Goal: Task Accomplishment & Management: Use online tool/utility

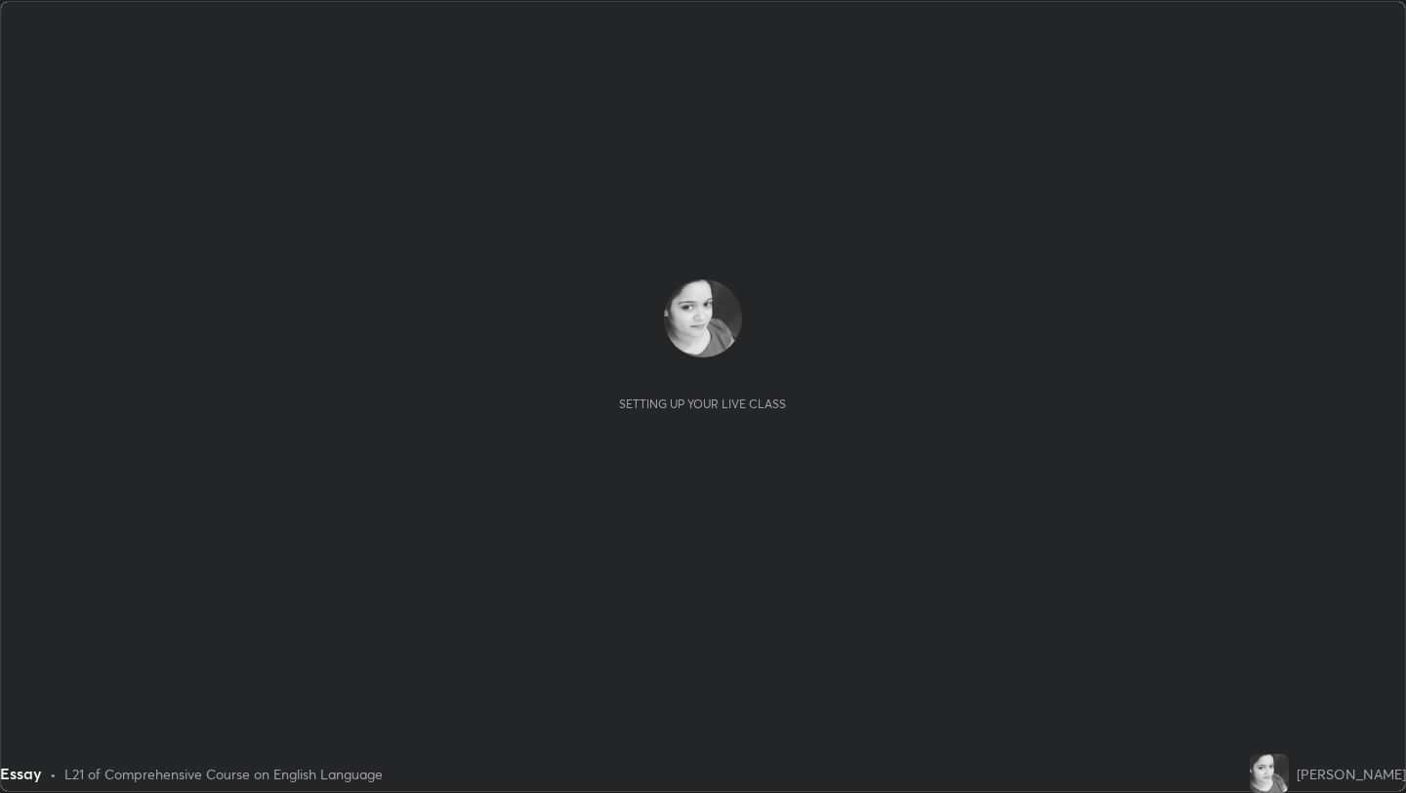
scroll to position [793, 1406]
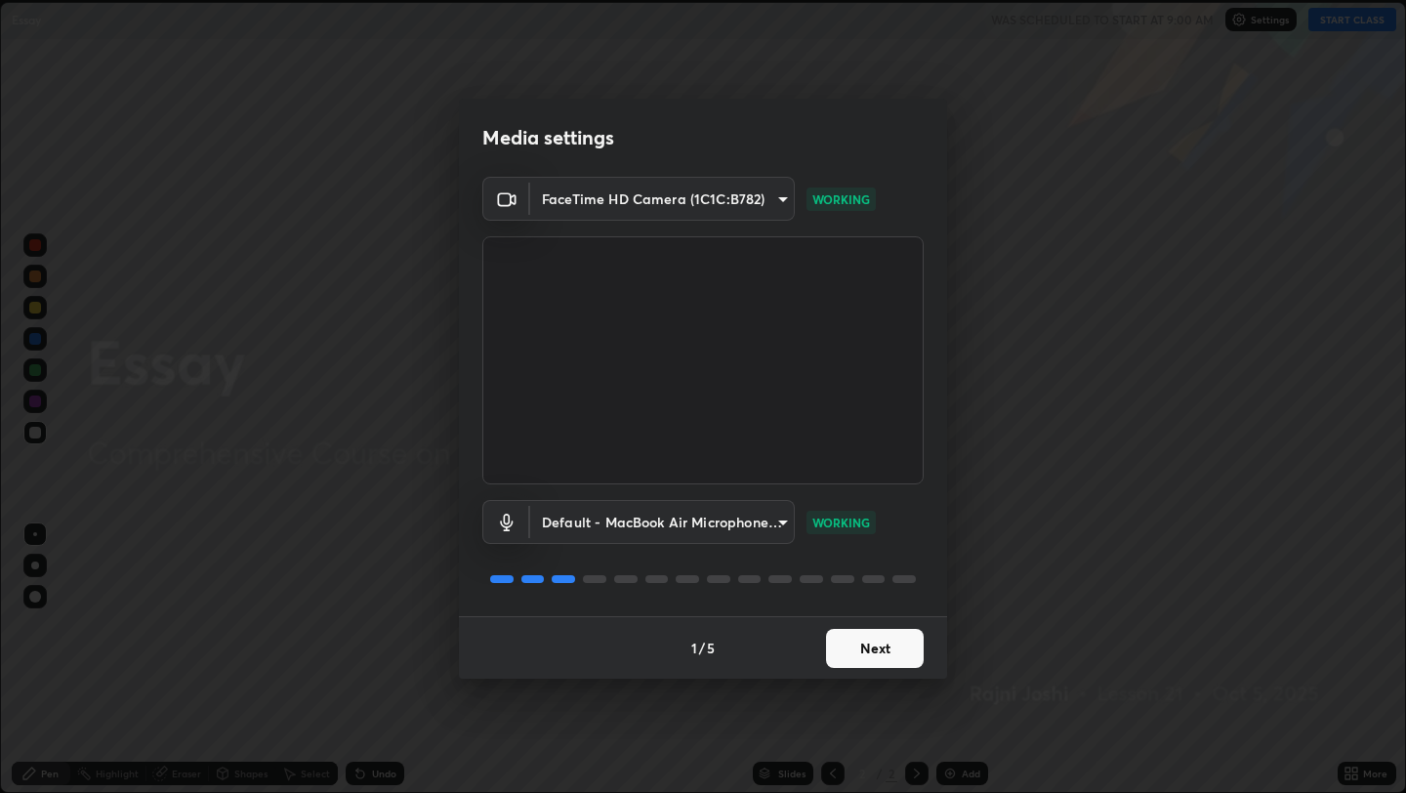
click at [873, 643] on button "Next" at bounding box center [875, 648] width 98 height 39
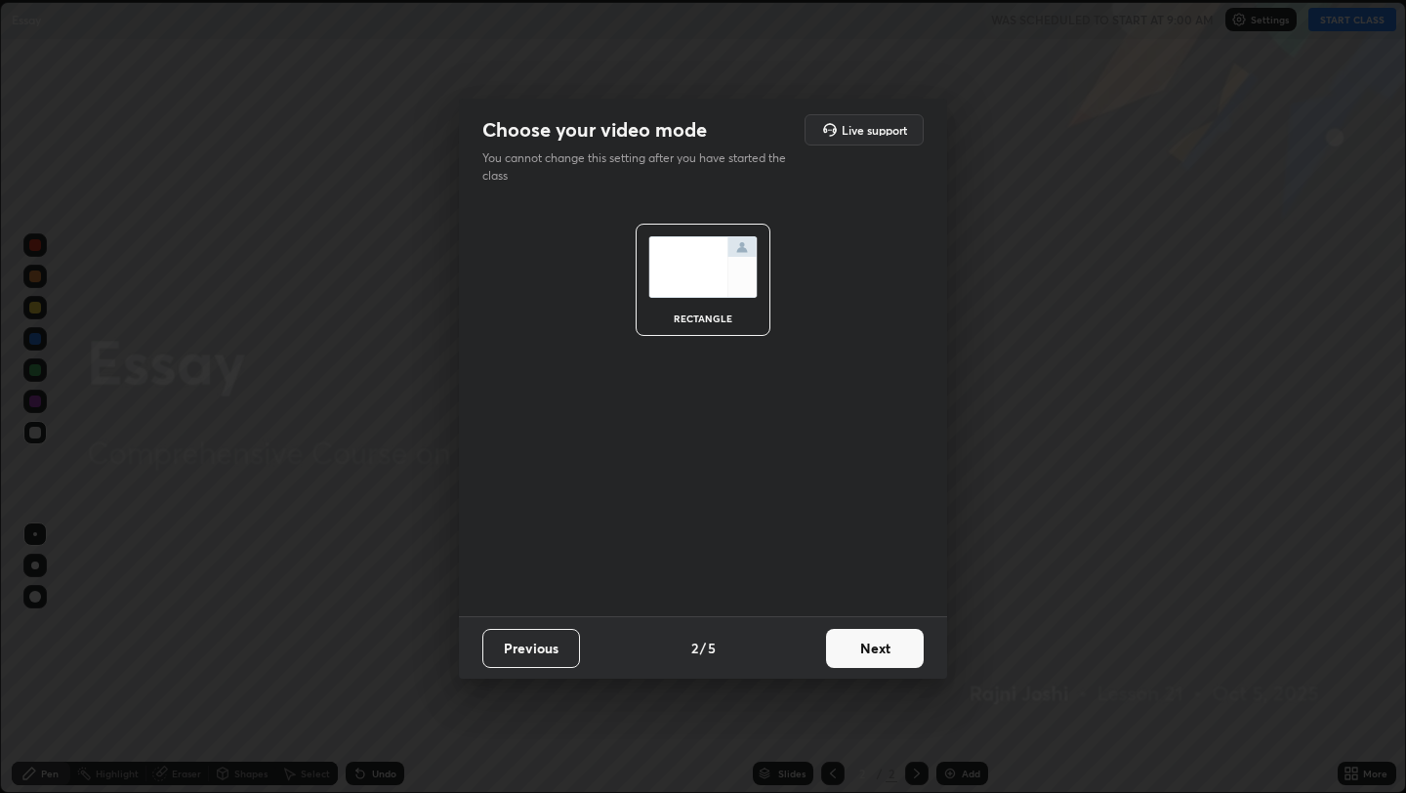
click at [876, 639] on button "Next" at bounding box center [875, 648] width 98 height 39
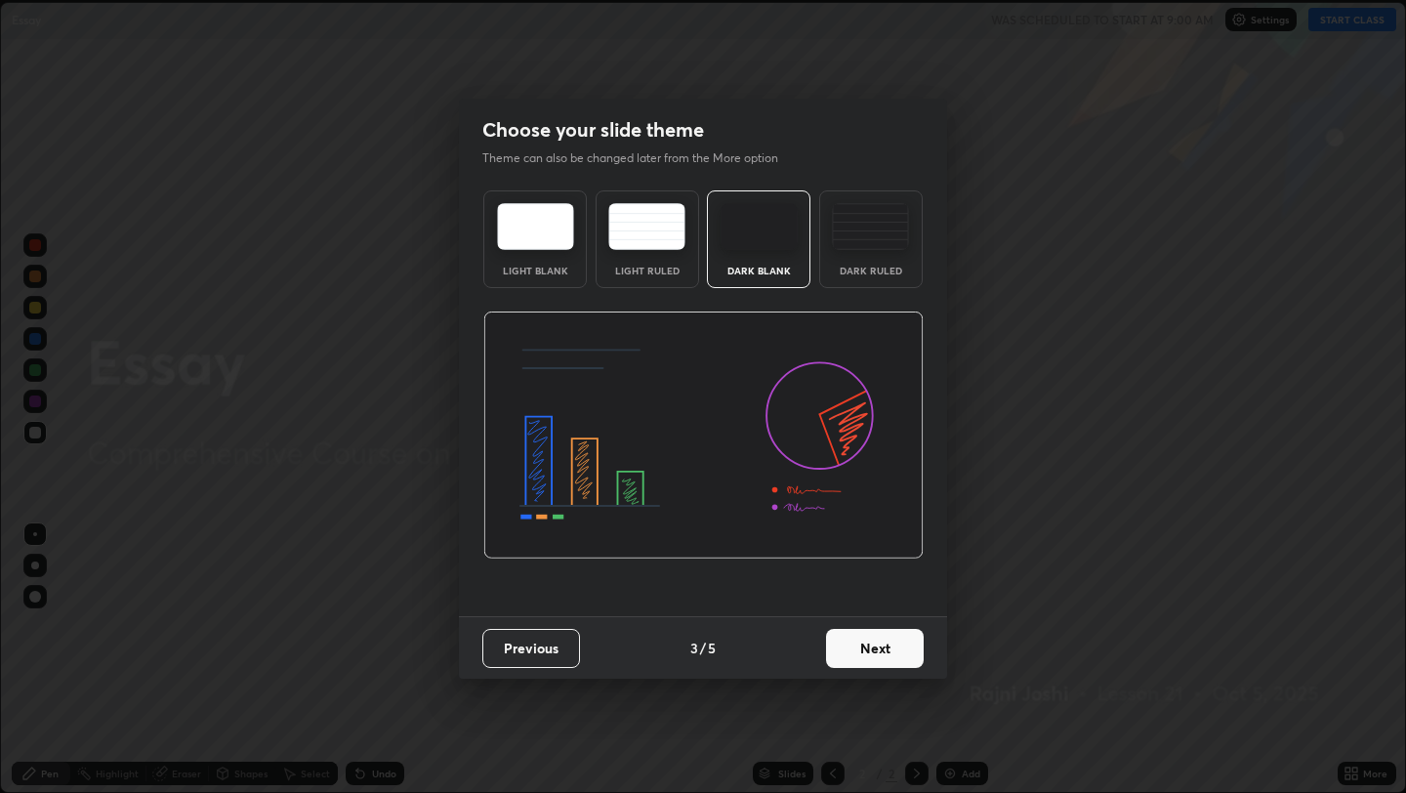
click at [889, 232] on img at bounding box center [870, 226] width 77 height 47
click at [859, 644] on button "Next" at bounding box center [875, 648] width 98 height 39
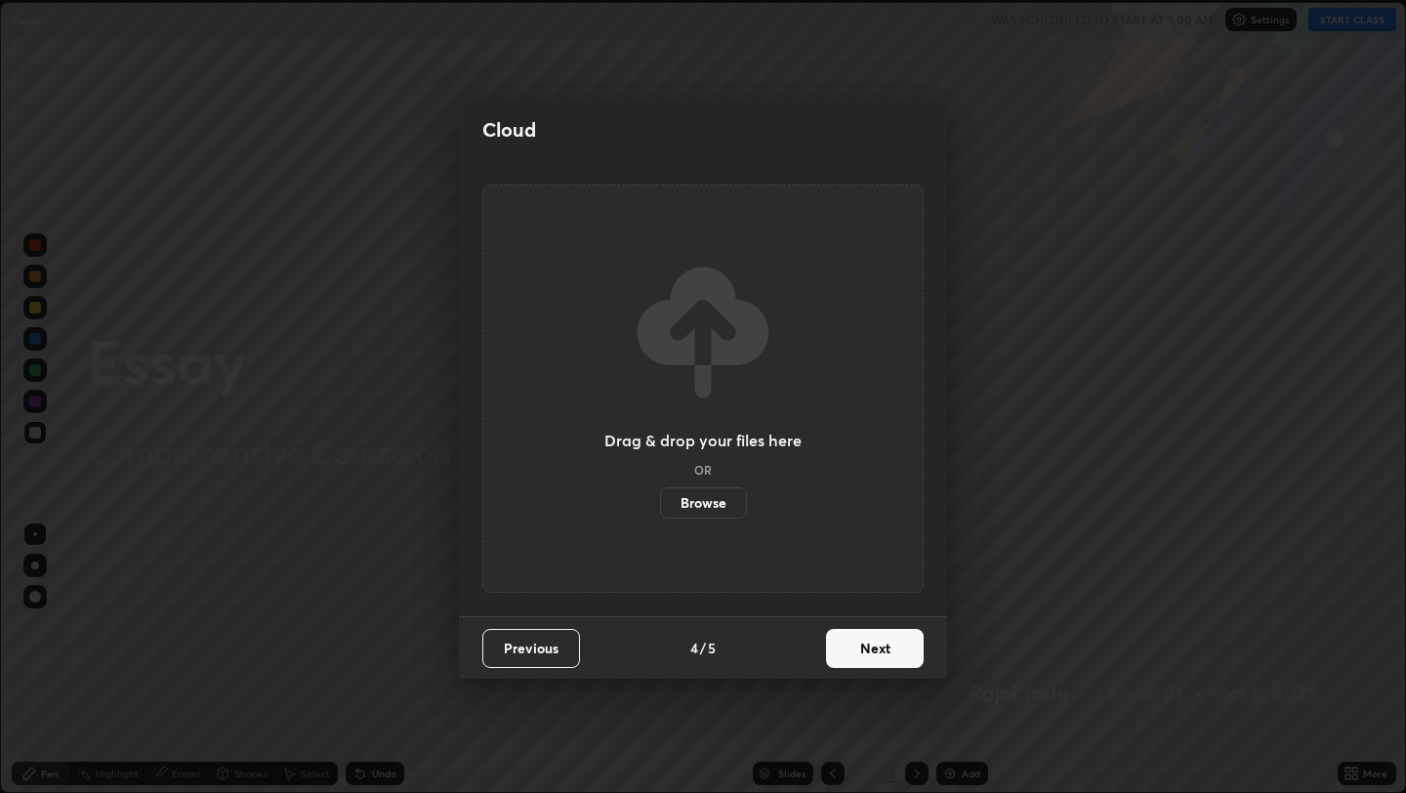
click at [719, 499] on label "Browse" at bounding box center [703, 502] width 87 height 31
click at [660, 499] on input "Browse" at bounding box center [660, 502] width 0 height 31
click at [867, 646] on button "Next" at bounding box center [875, 648] width 98 height 39
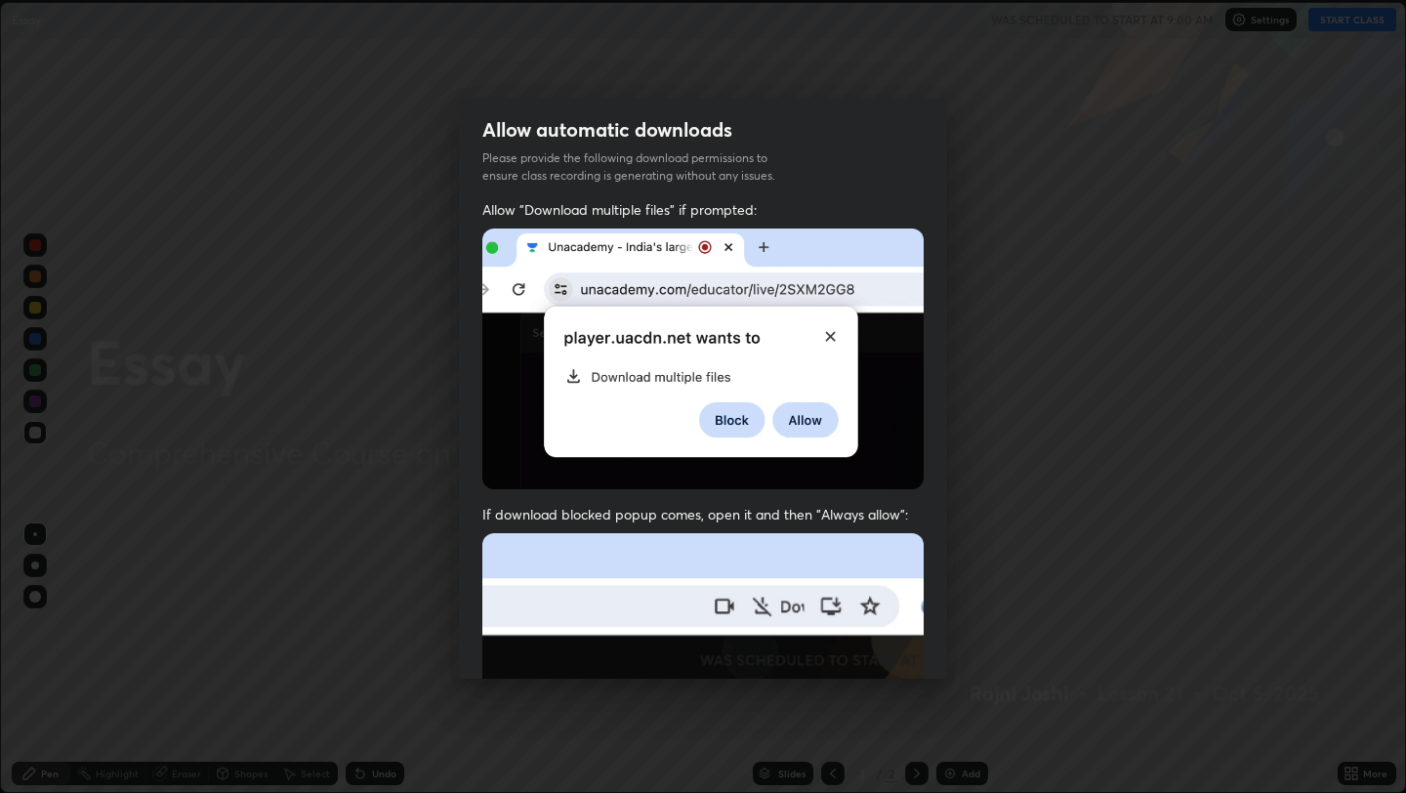
scroll to position [397, 0]
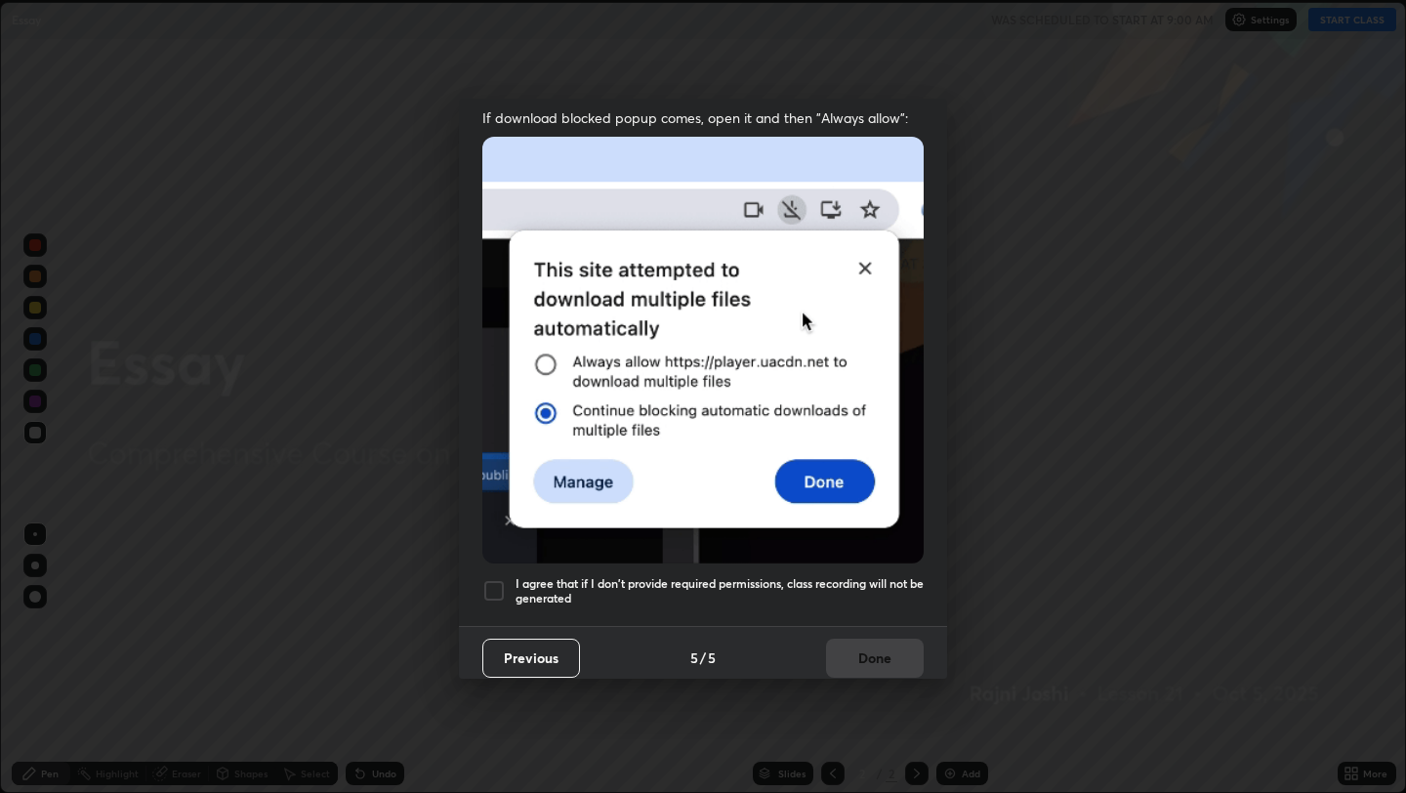
click at [534, 644] on button "Previous" at bounding box center [532, 658] width 98 height 39
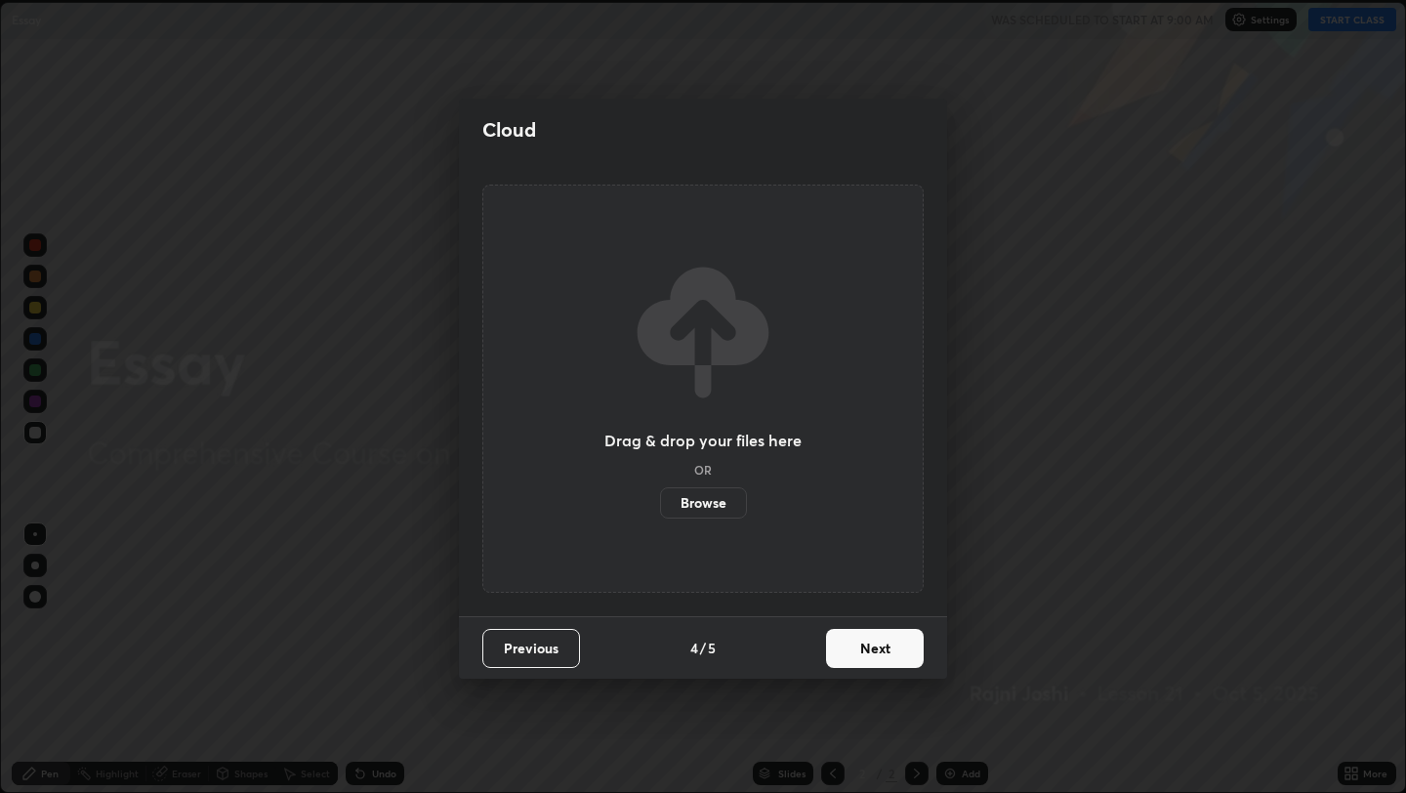
scroll to position [0, 0]
click at [879, 643] on button "Next" at bounding box center [875, 648] width 98 height 39
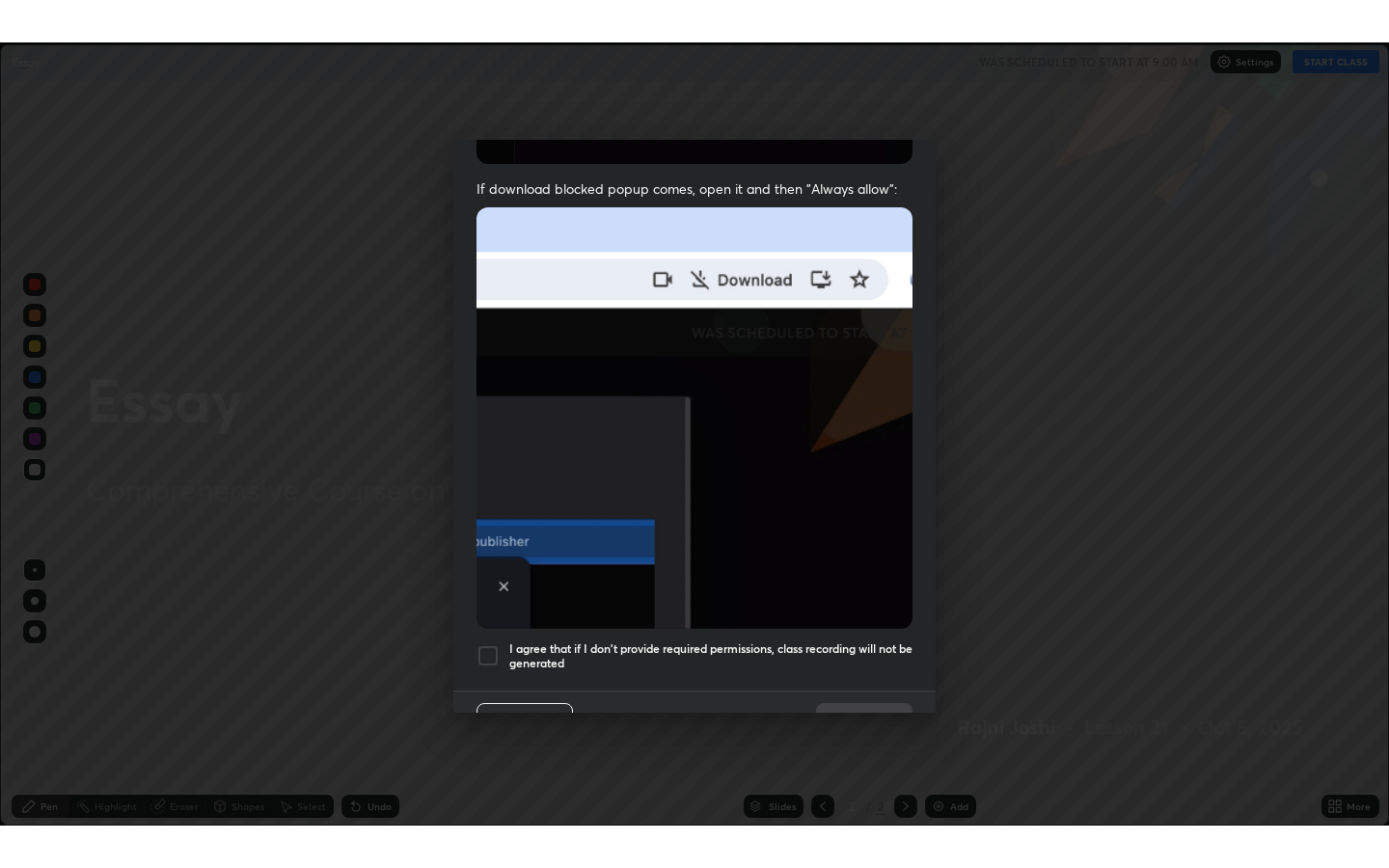
scroll to position [392, 0]
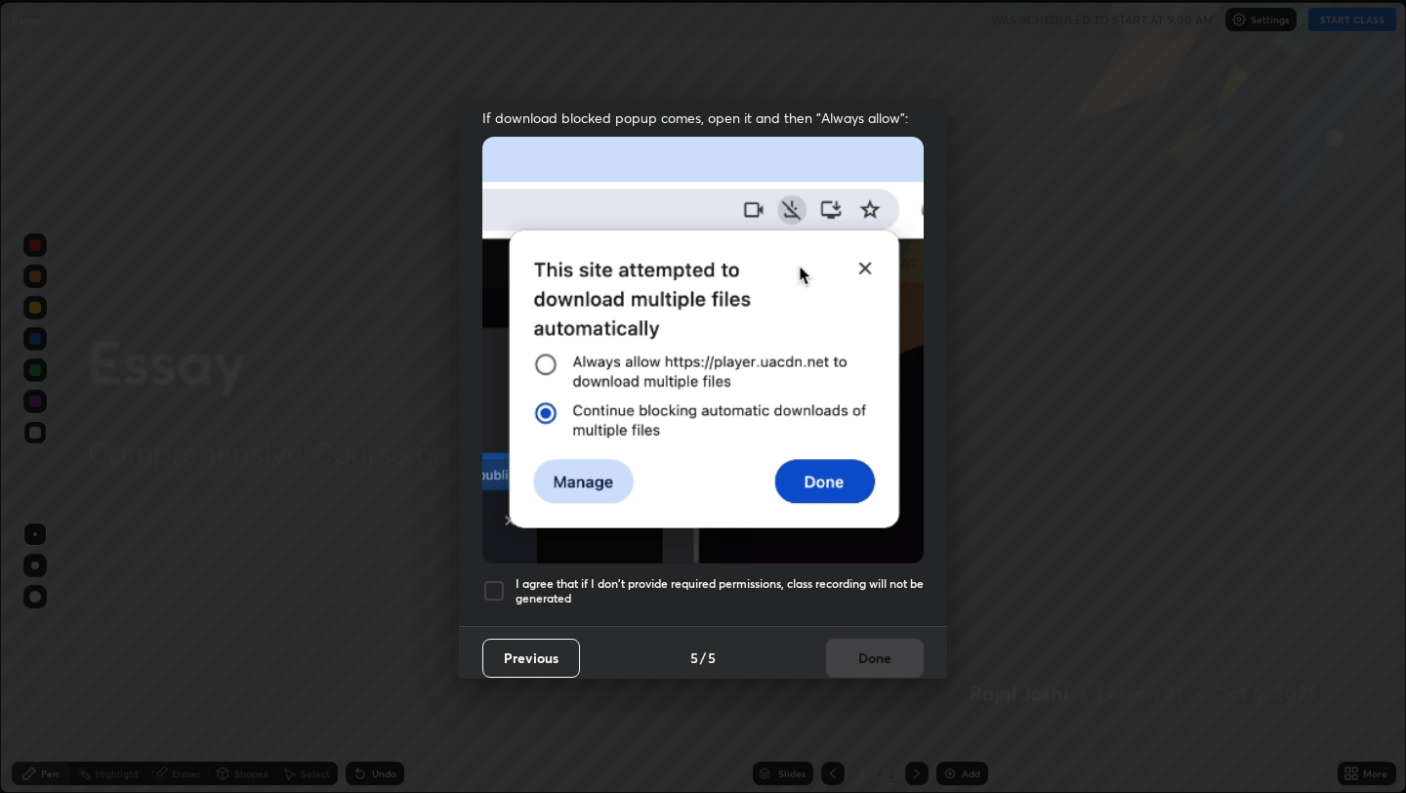
click at [665, 387] on img at bounding box center [703, 350] width 441 height 427
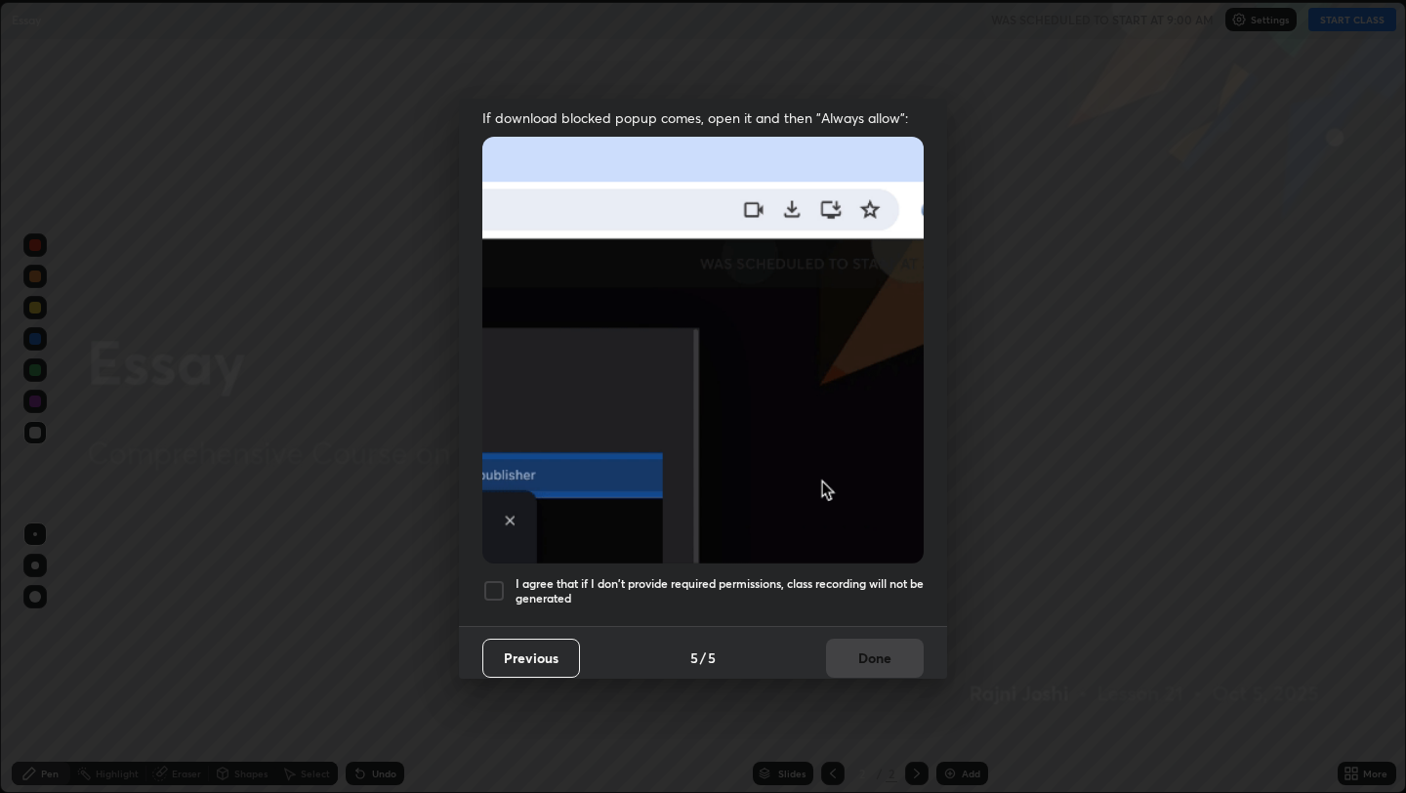
click at [493, 579] on div at bounding box center [494, 590] width 23 height 23
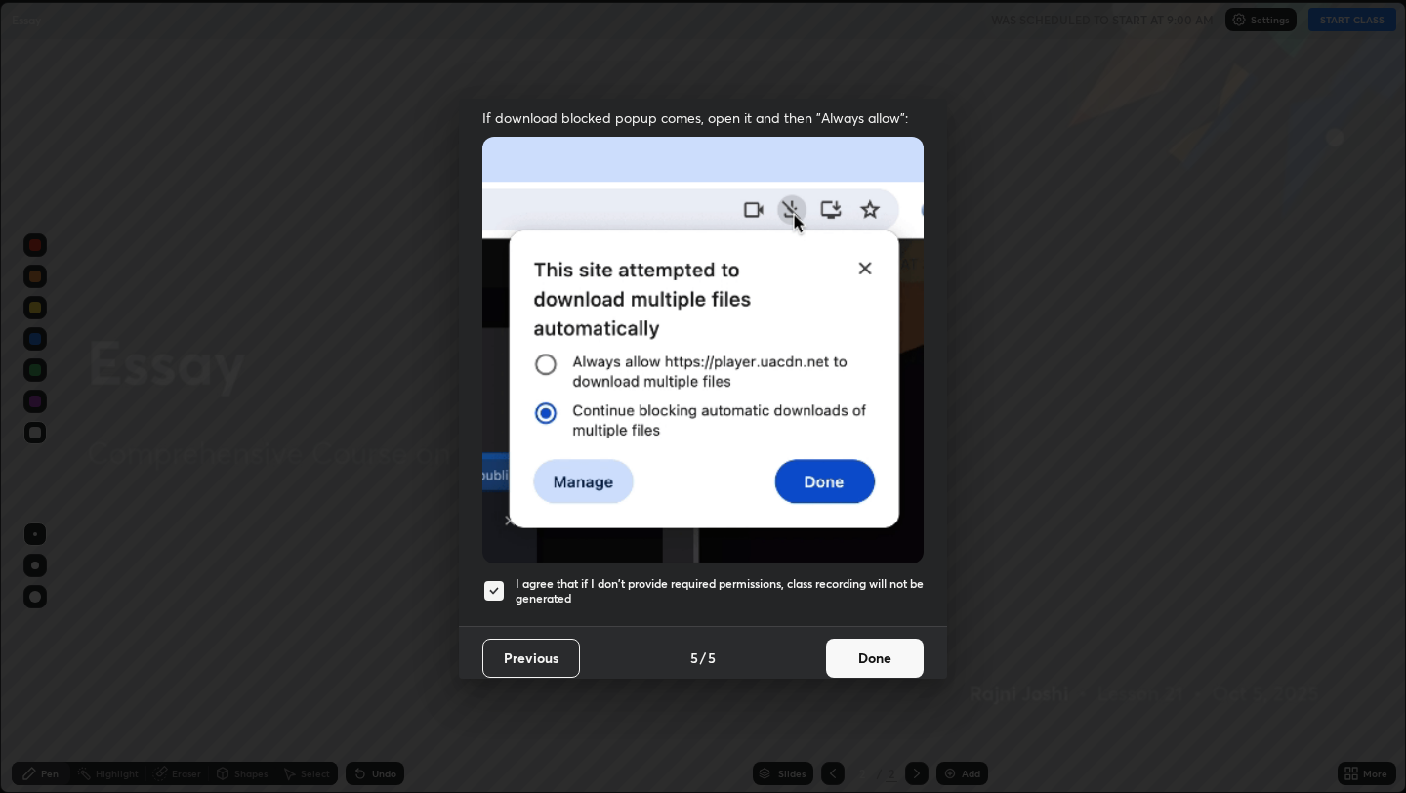
click at [888, 654] on button "Done" at bounding box center [875, 658] width 98 height 39
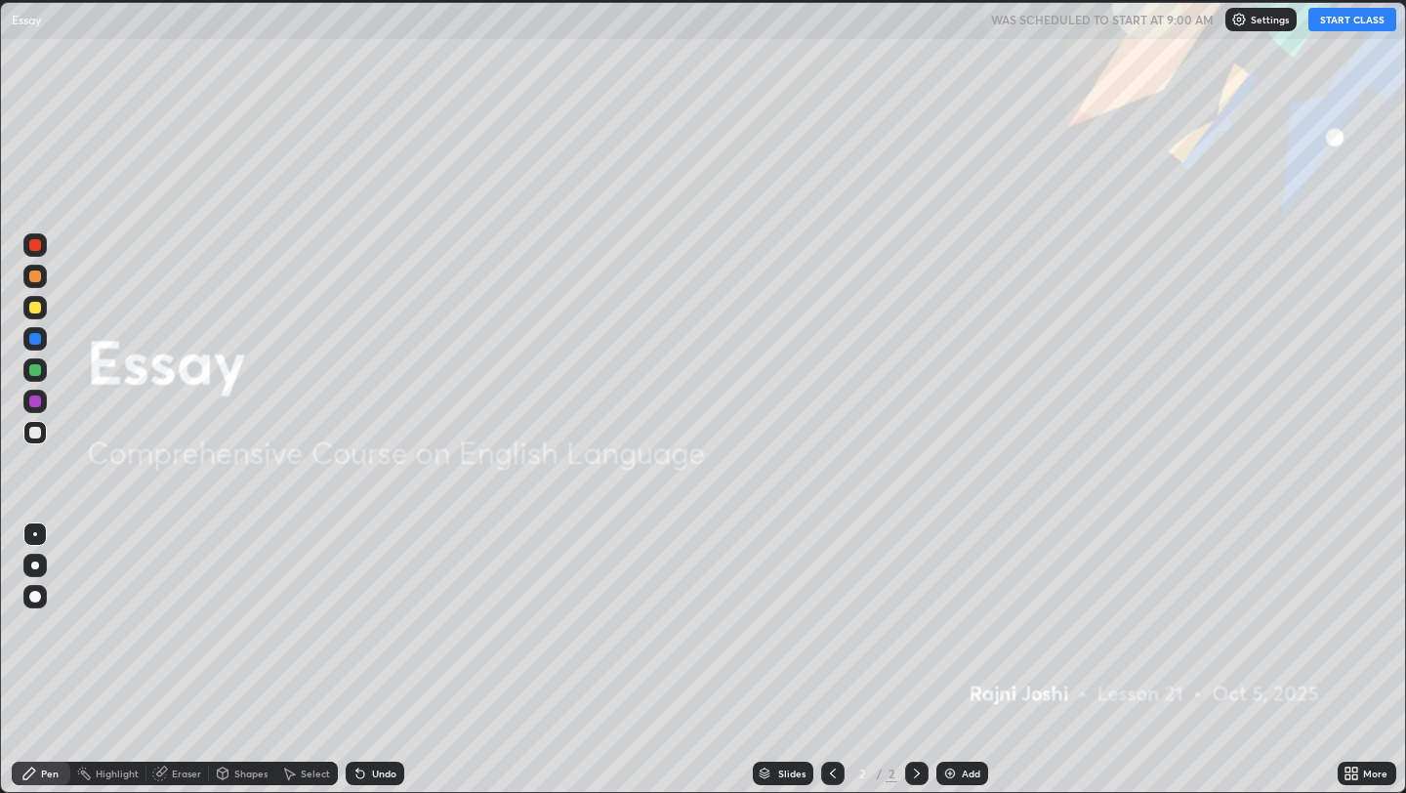
click at [1370, 25] on button "START CLASS" at bounding box center [1353, 19] width 88 height 23
click at [913, 768] on icon at bounding box center [917, 774] width 16 height 16
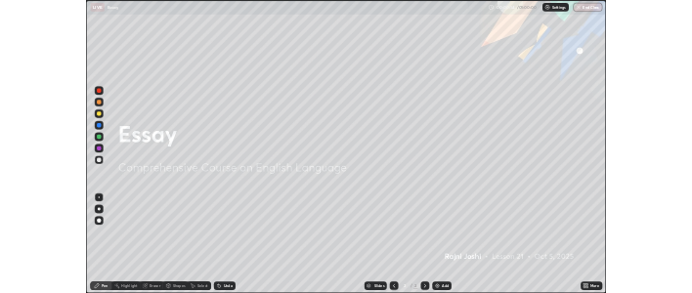
scroll to position [879, 1406]
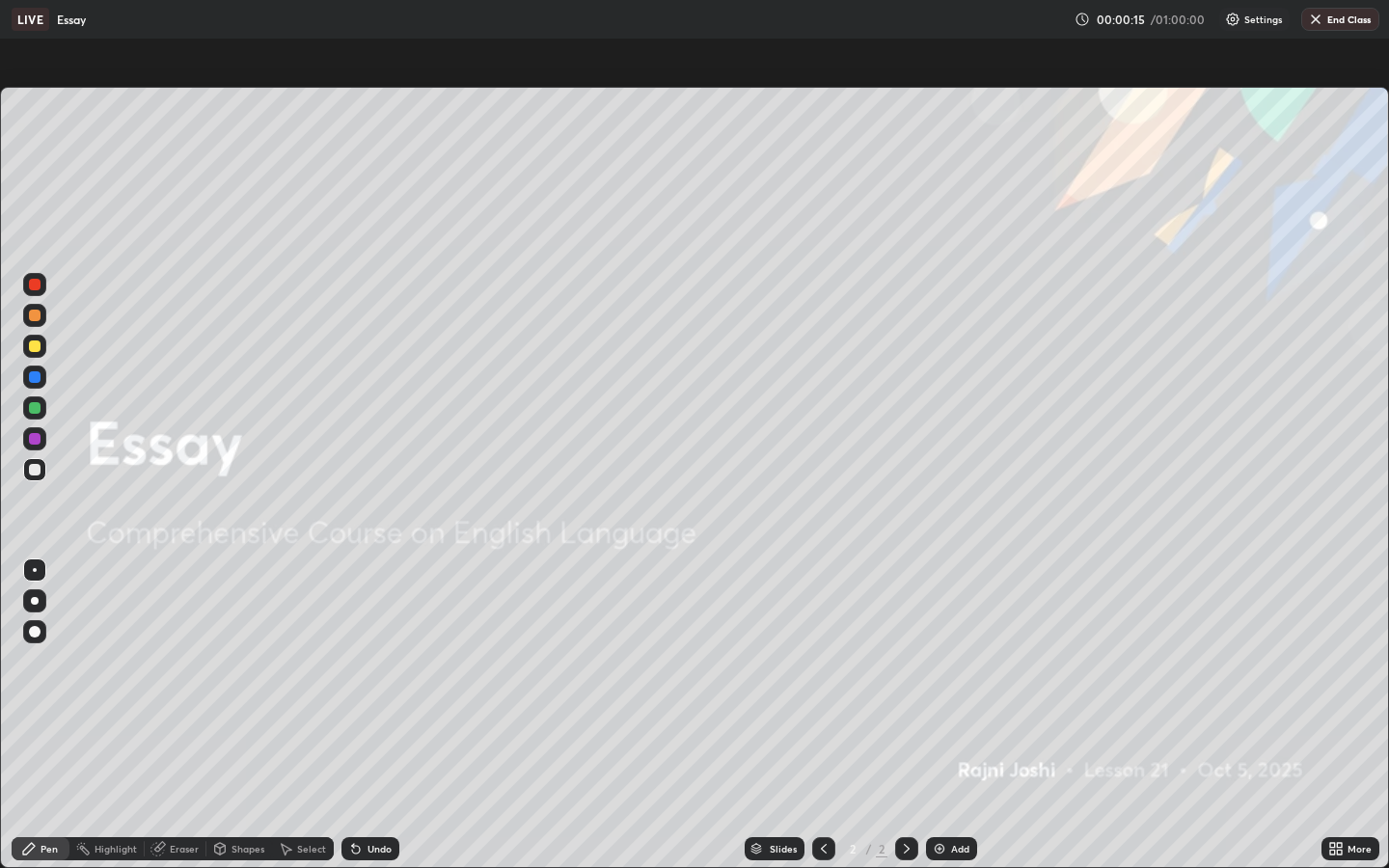
click at [951, 782] on div "Add" at bounding box center [960, 849] width 19 height 10
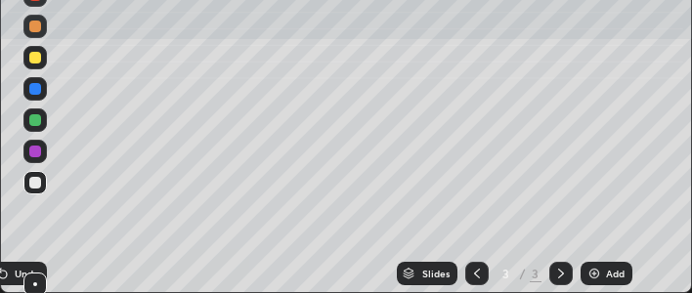
scroll to position [97380, 96981]
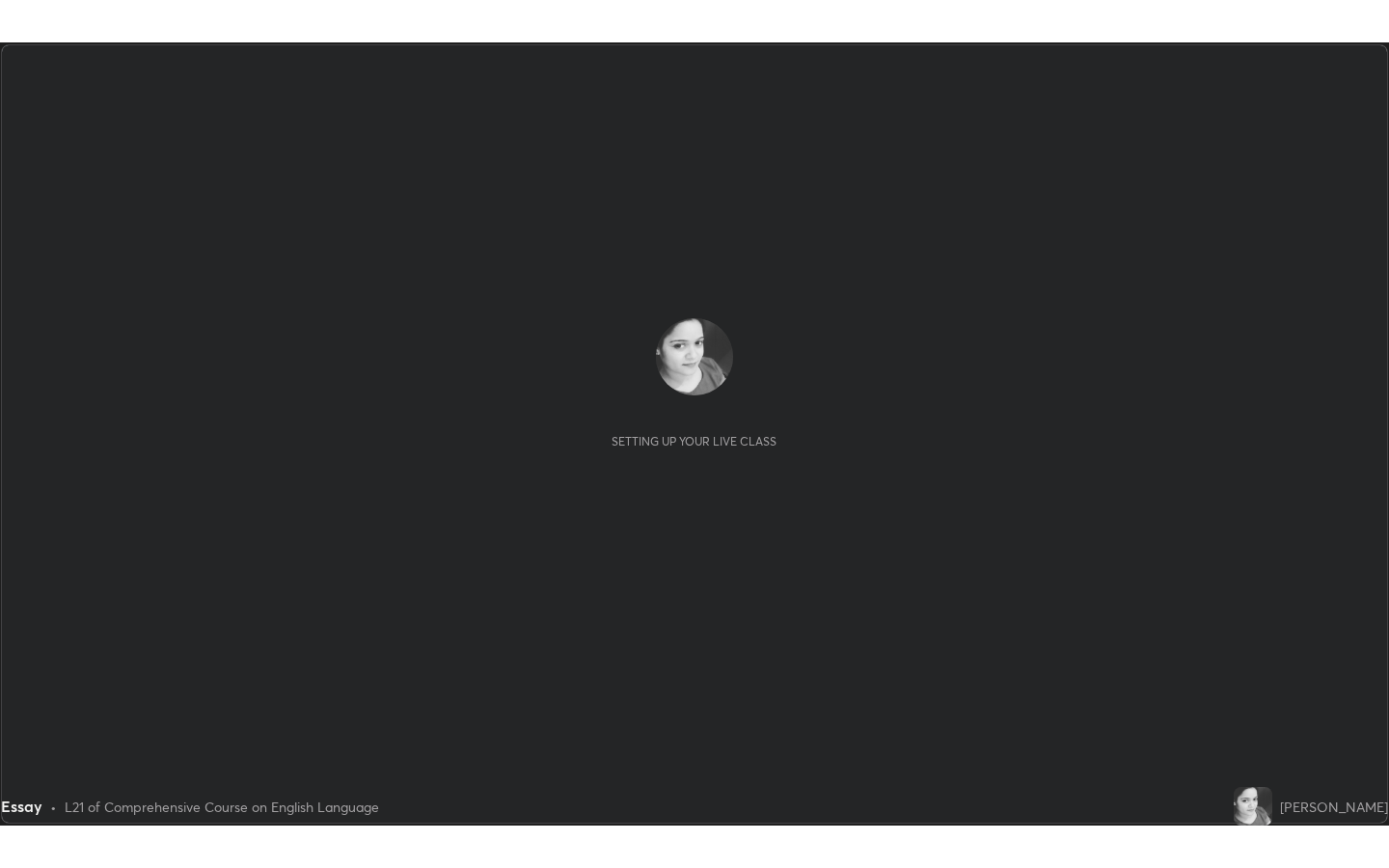
scroll to position [783, 1389]
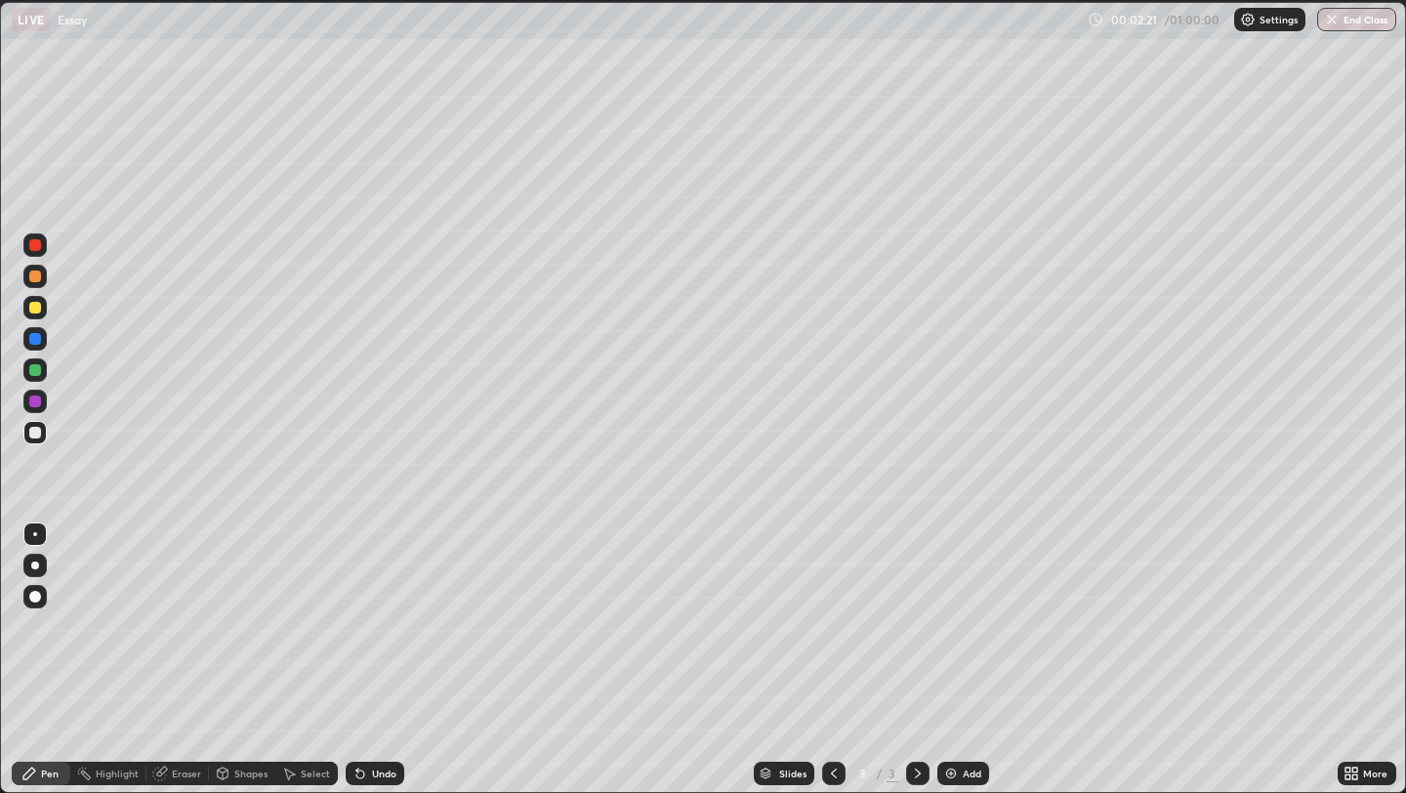
click at [1375, 774] on div "More" at bounding box center [1376, 774] width 24 height 10
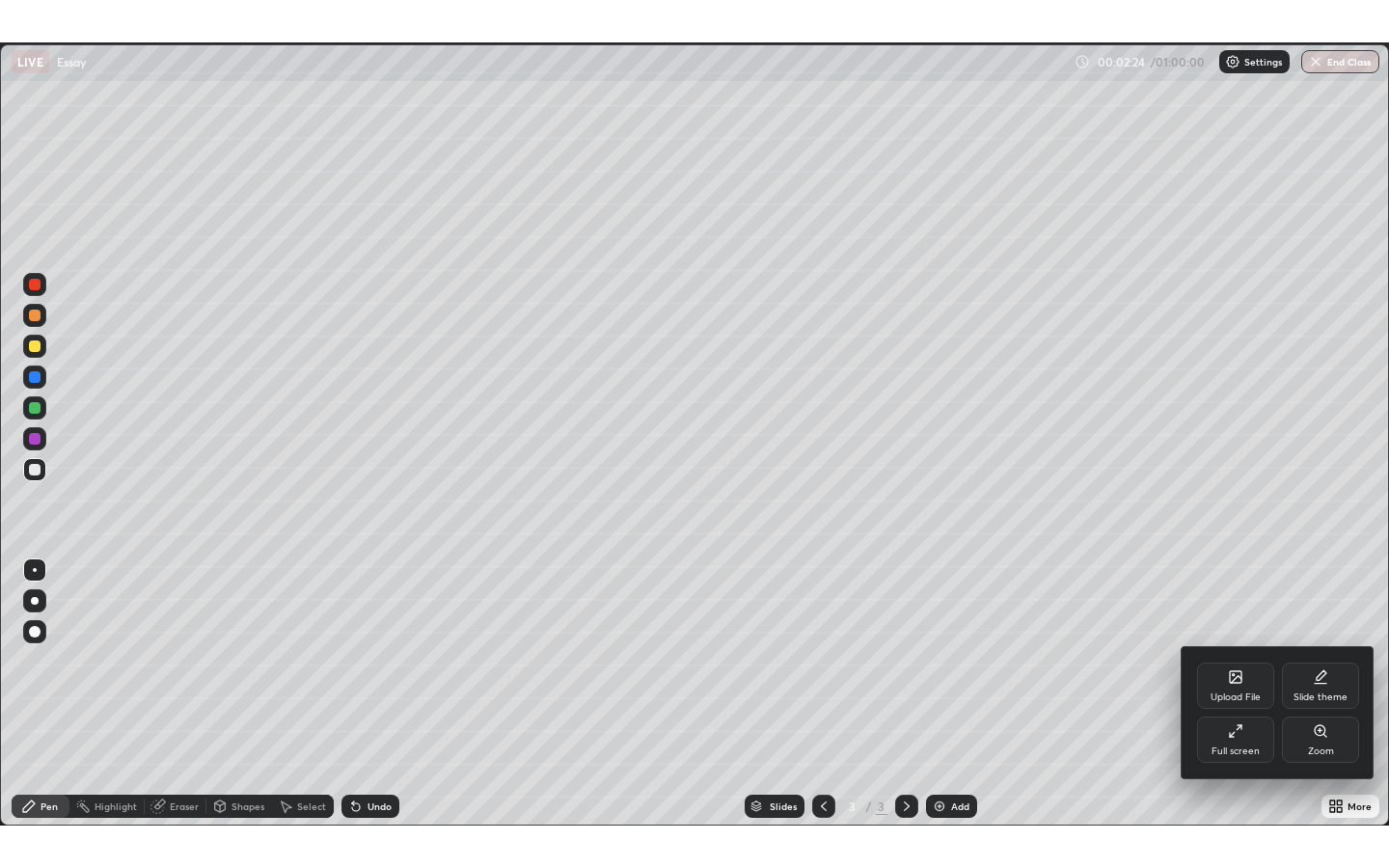
scroll to position [95583, 95102]
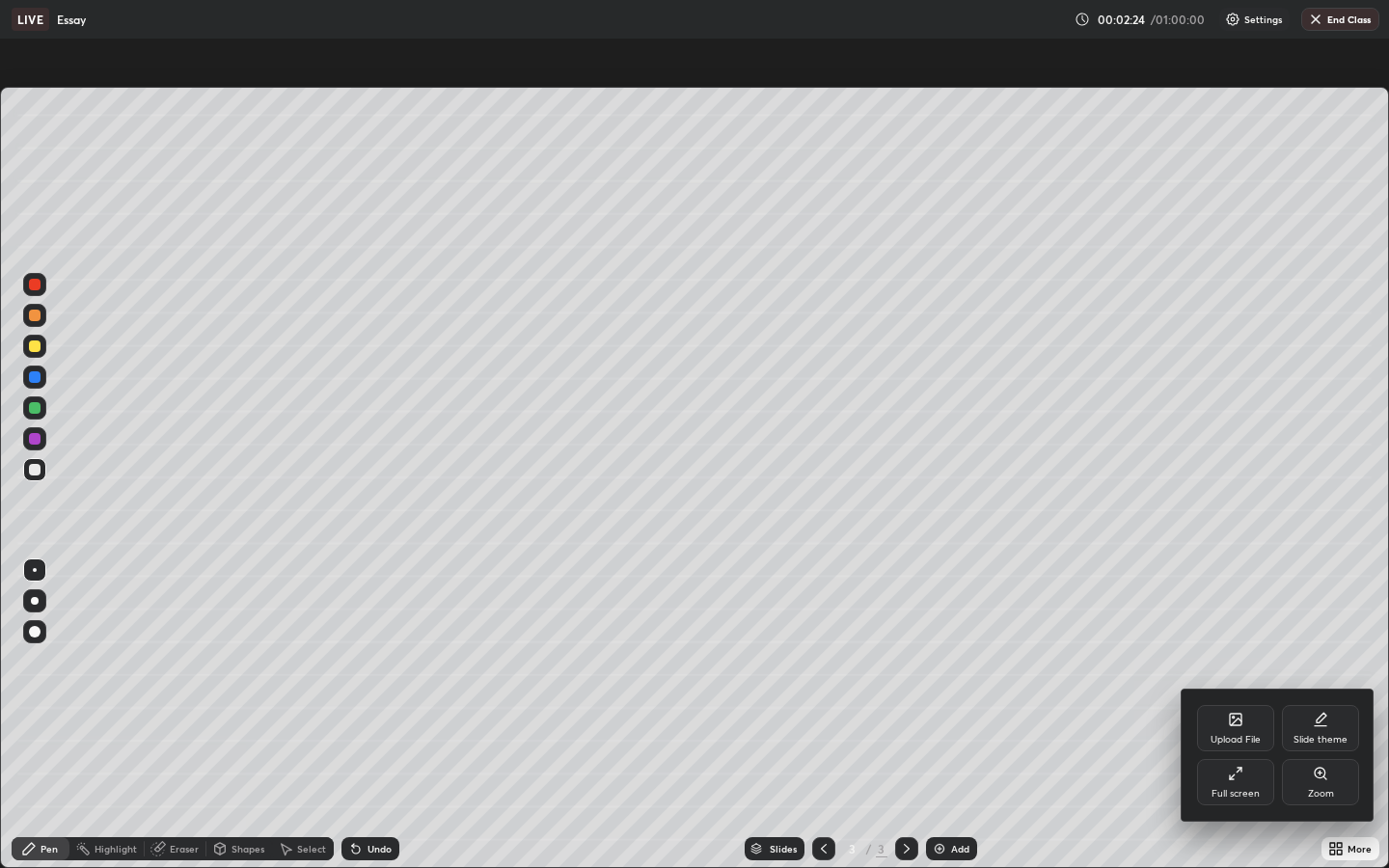
click at [1233, 780] on icon at bounding box center [1236, 774] width 16 height 16
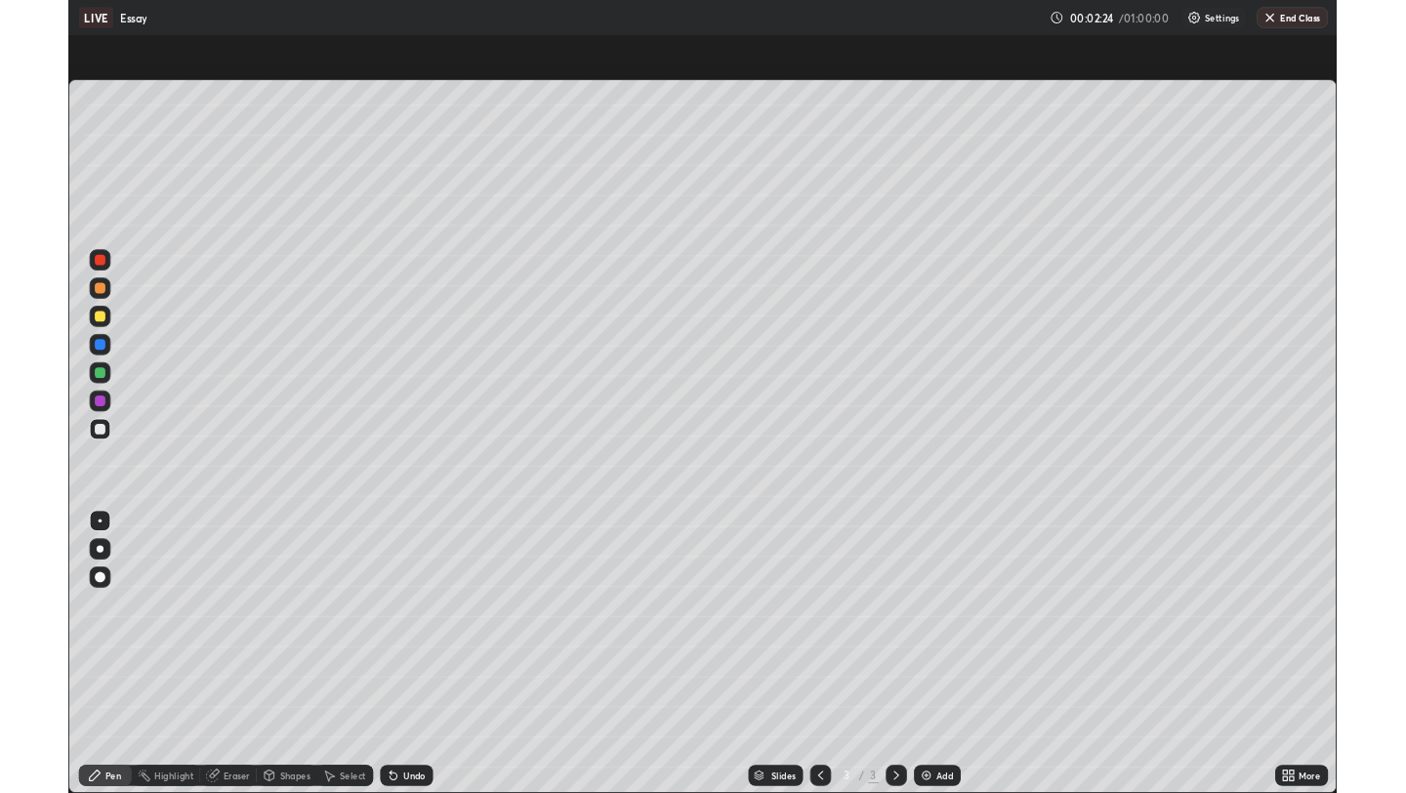
scroll to position [96880, 96266]
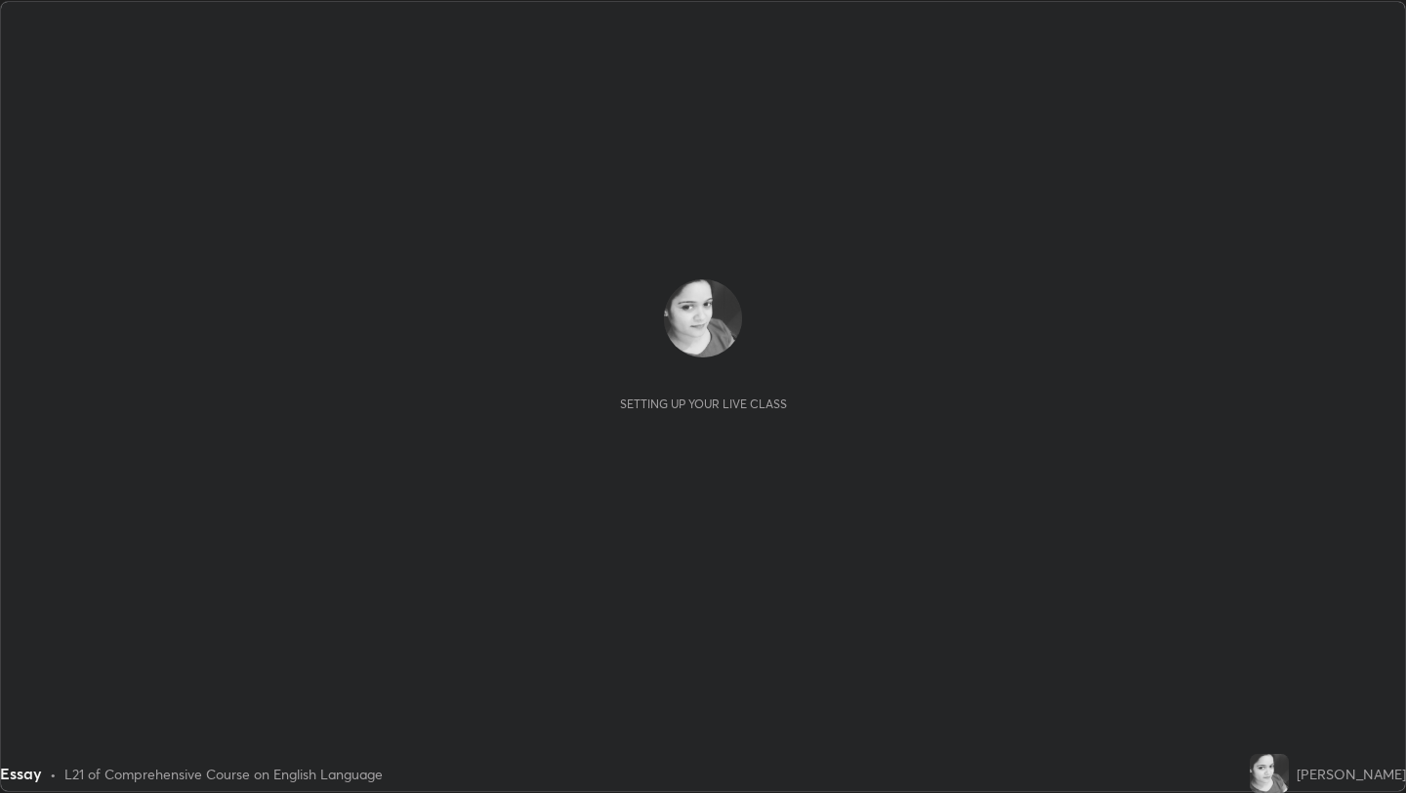
scroll to position [793, 1406]
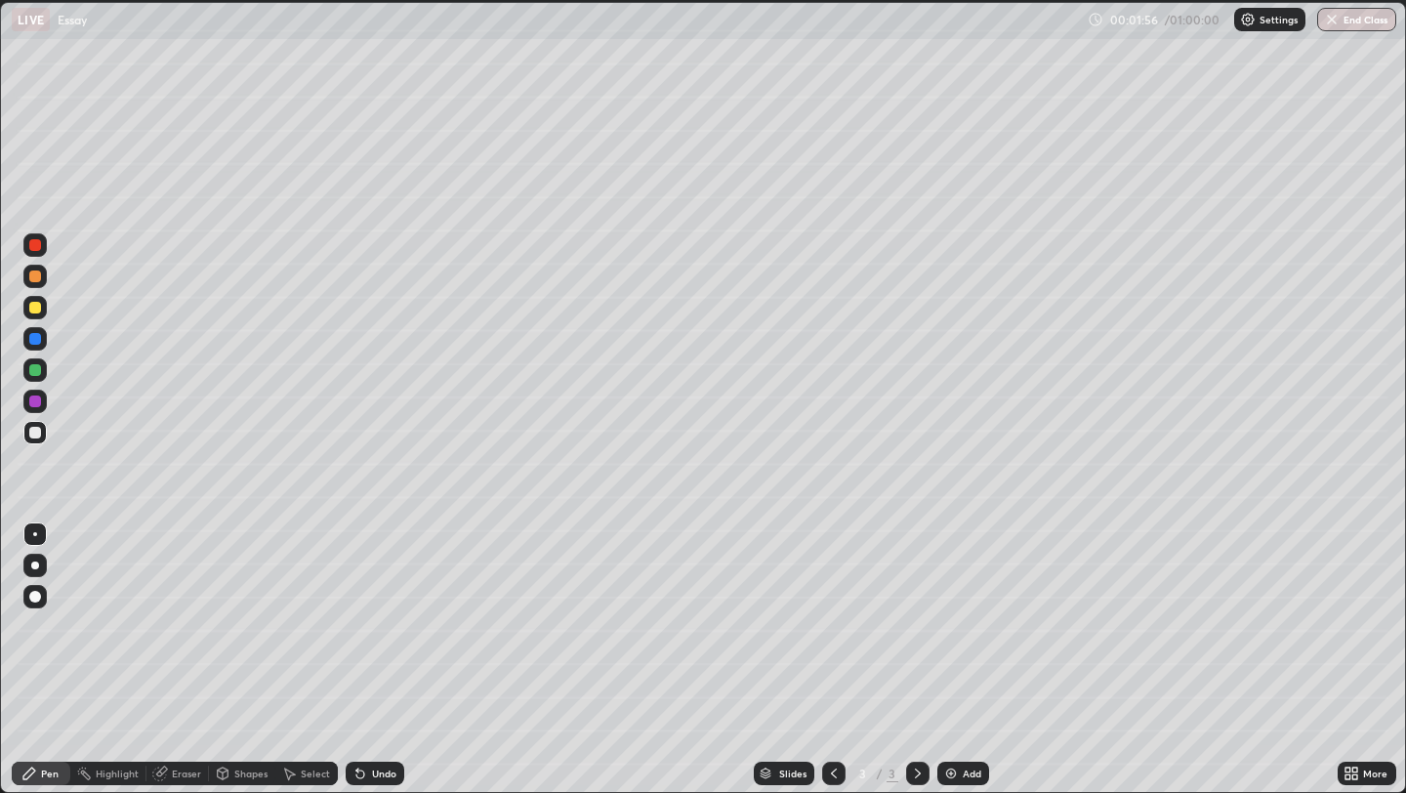
click at [1263, 20] on p "Settings" at bounding box center [1279, 20] width 38 height 10
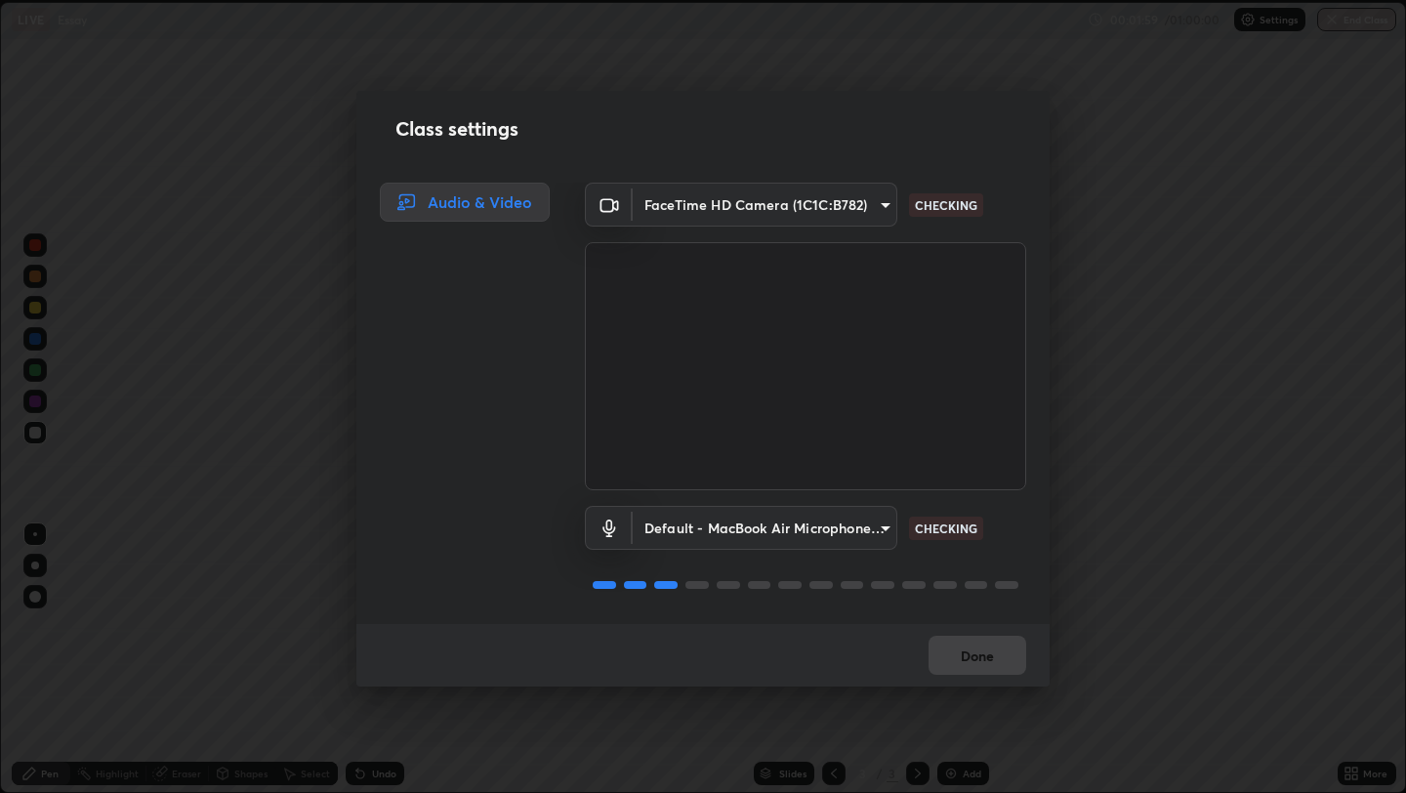
scroll to position [2, 0]
click at [982, 649] on button "Done" at bounding box center [978, 655] width 98 height 39
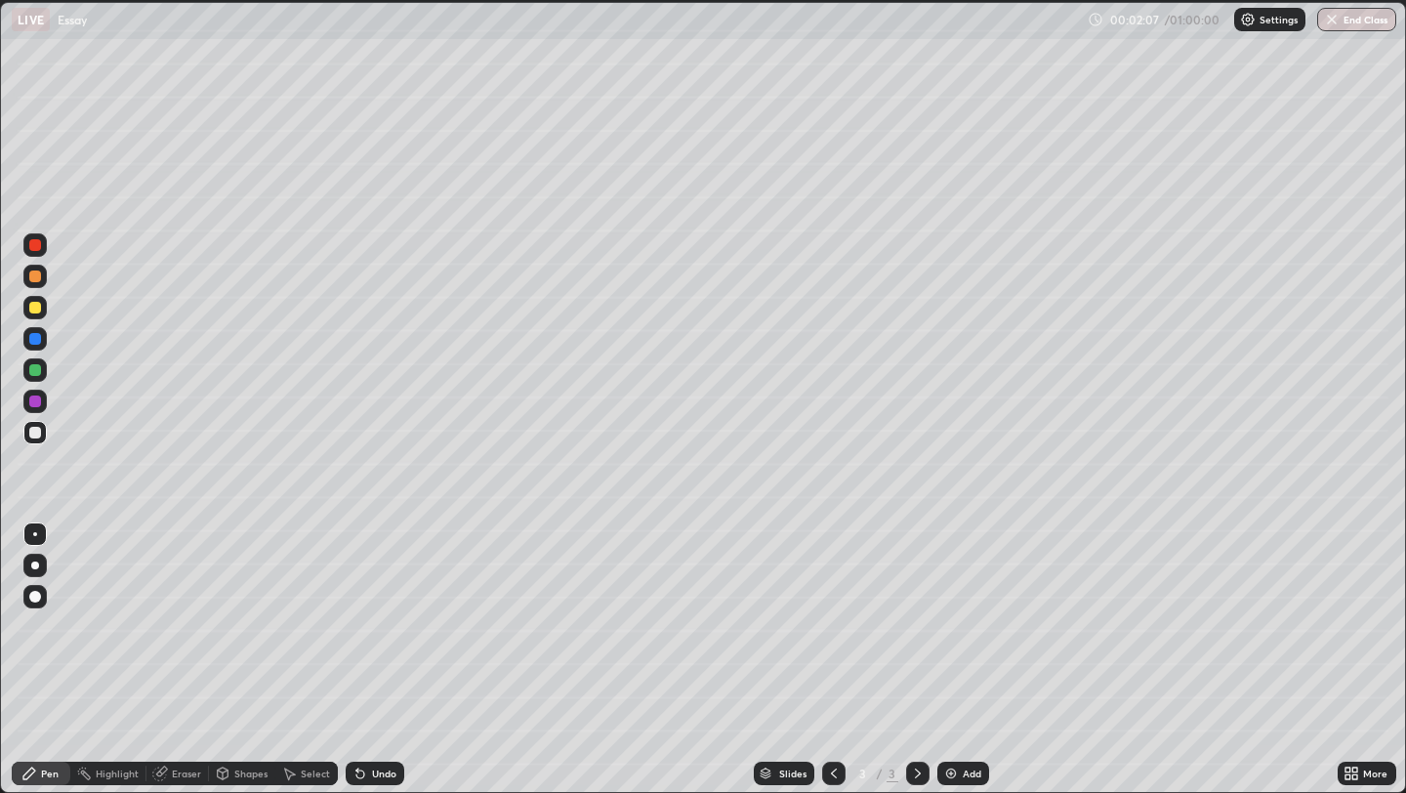
click at [1270, 15] on p "Settings" at bounding box center [1279, 20] width 38 height 10
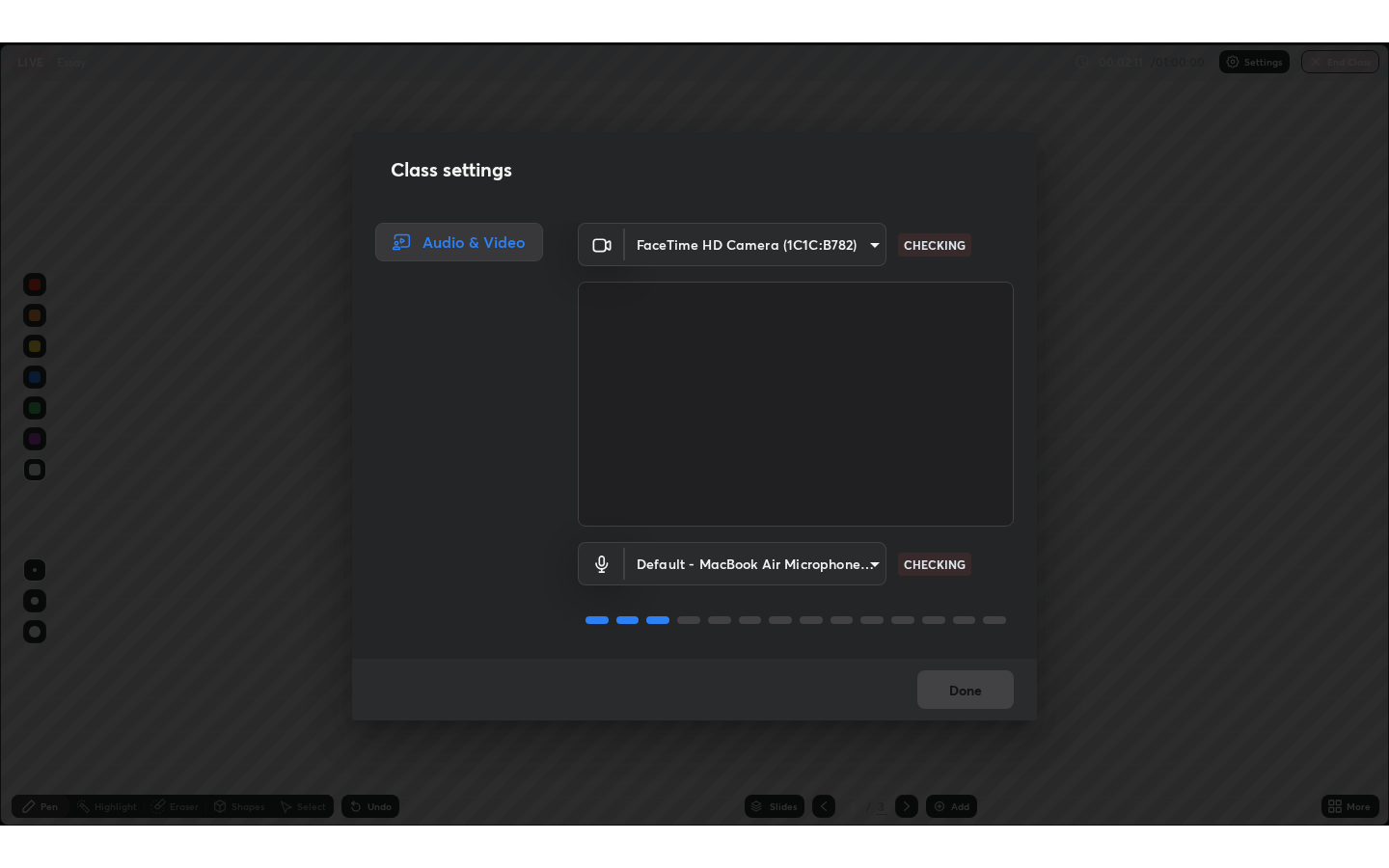
scroll to position [0, 0]
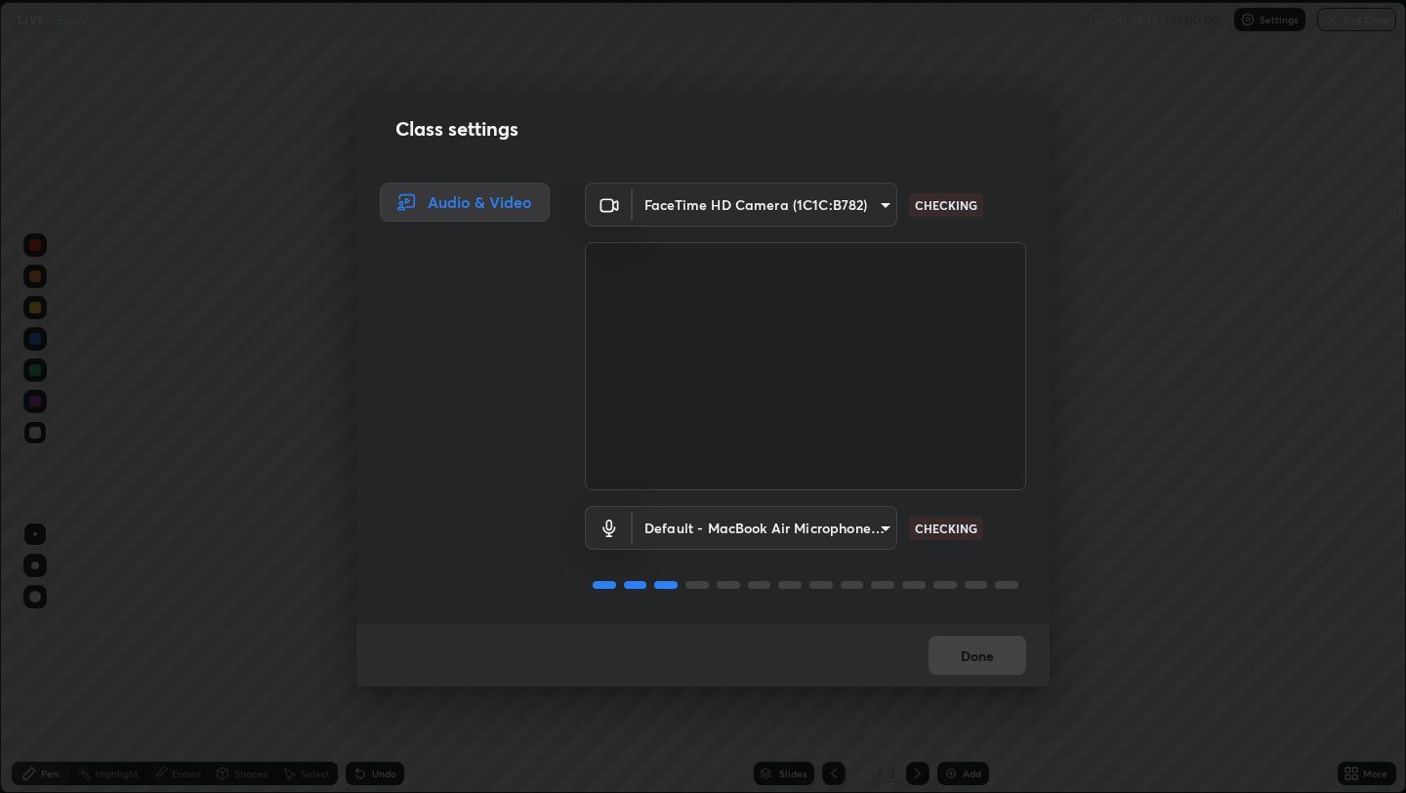
click at [479, 197] on div "Audio & Video" at bounding box center [465, 202] width 170 height 39
click at [978, 651] on button "Done" at bounding box center [978, 655] width 98 height 39
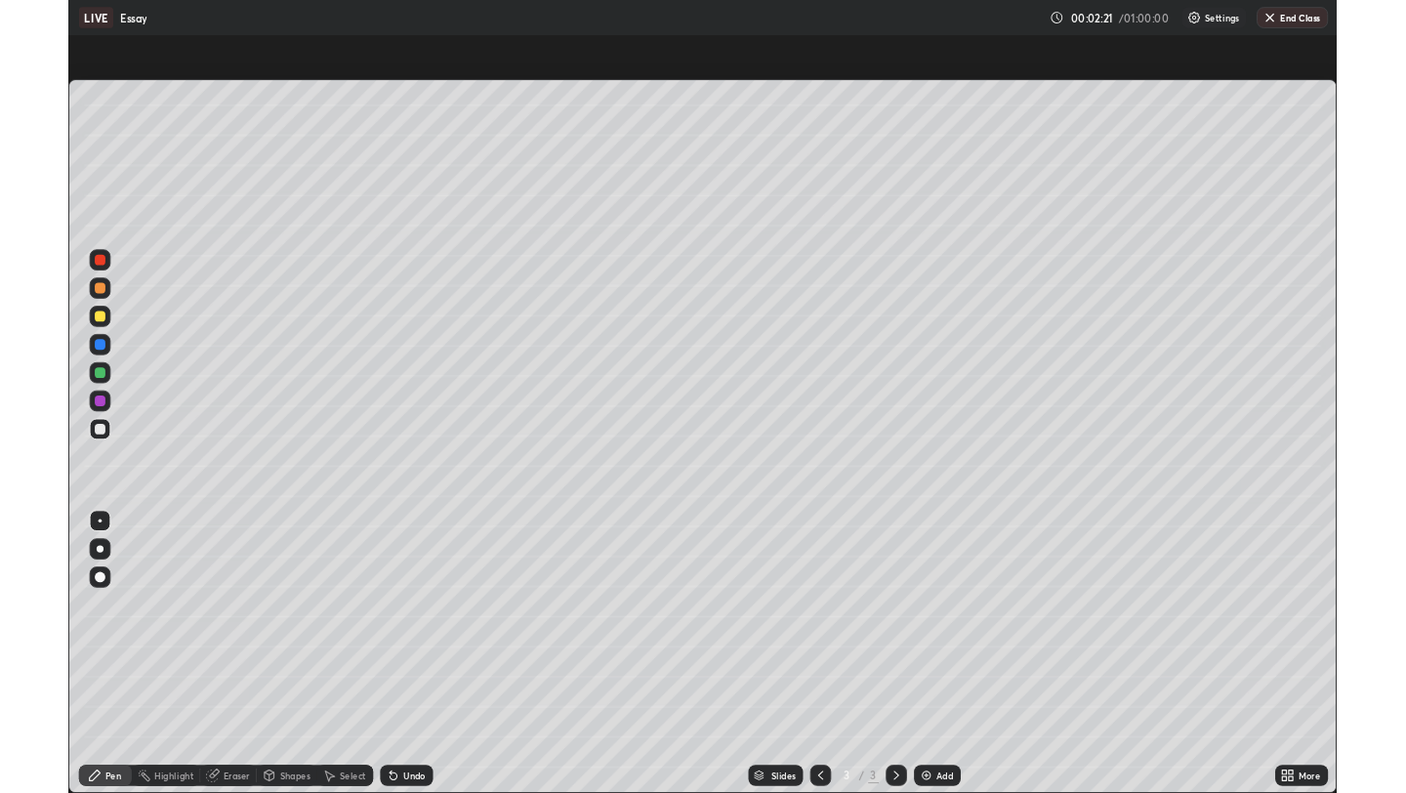
scroll to position [879, 1406]
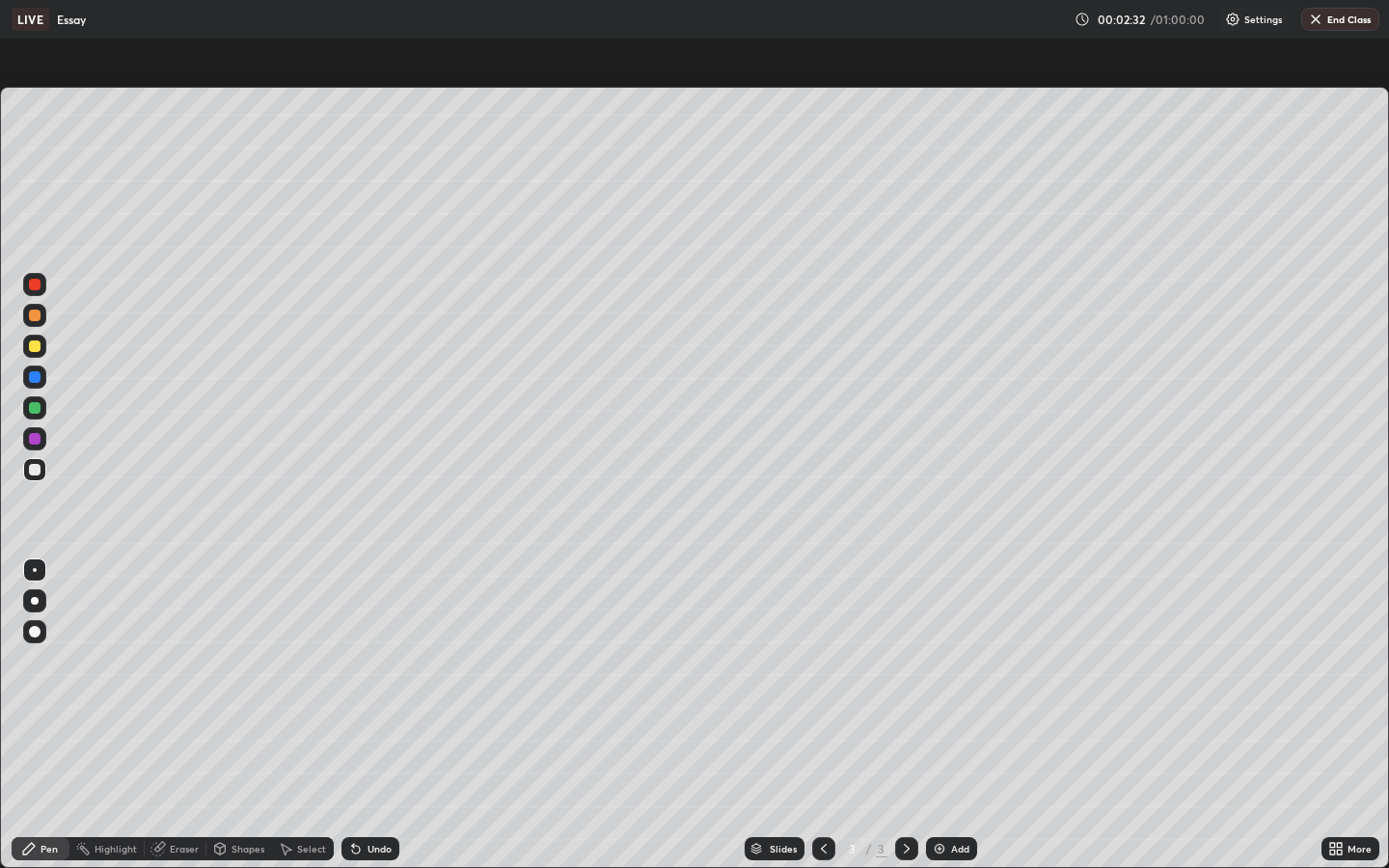
click at [1357, 782] on div "More" at bounding box center [1359, 849] width 24 height 10
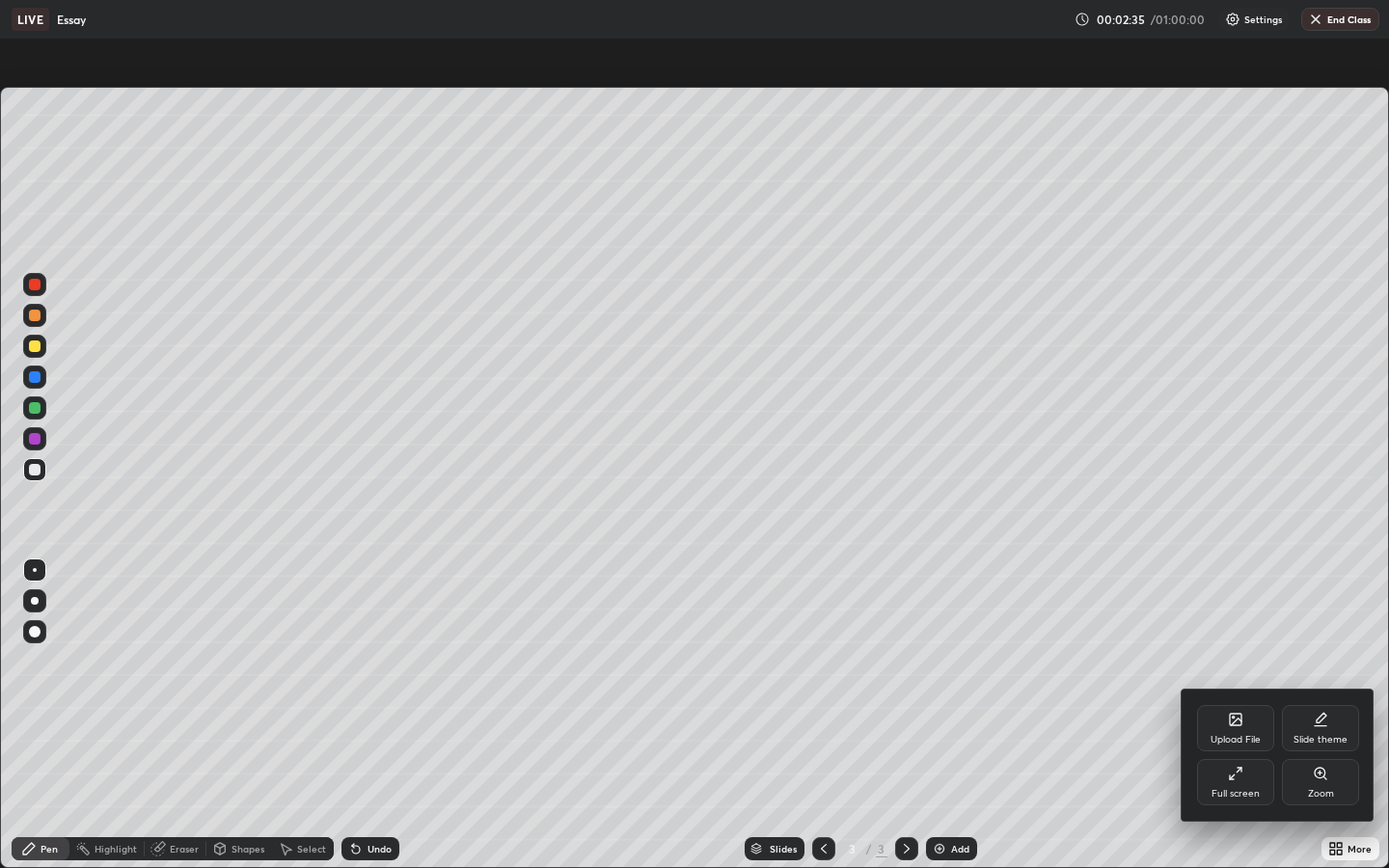
click at [1232, 782] on div "Full screen" at bounding box center [1236, 794] width 48 height 10
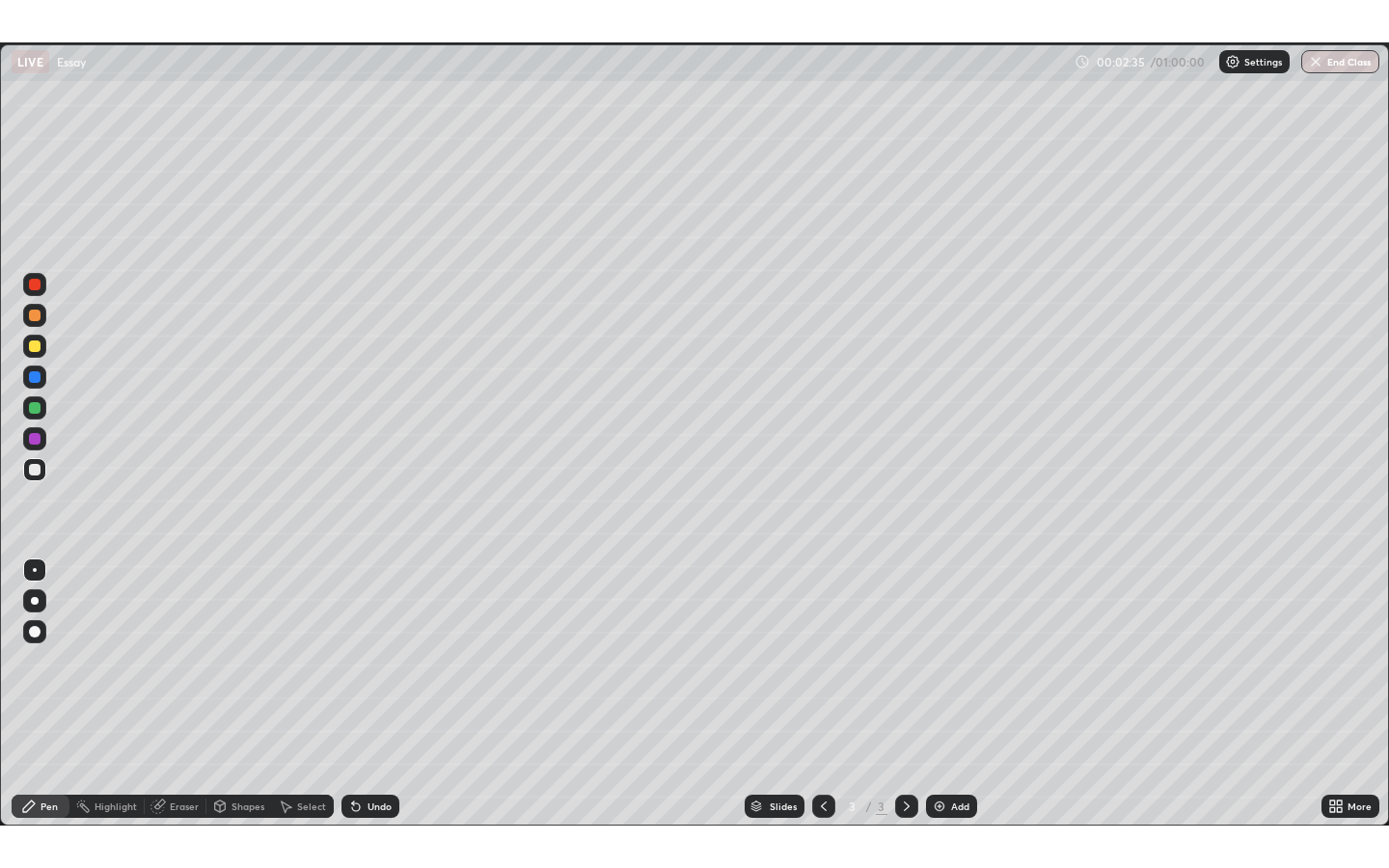
scroll to position [95668, 95102]
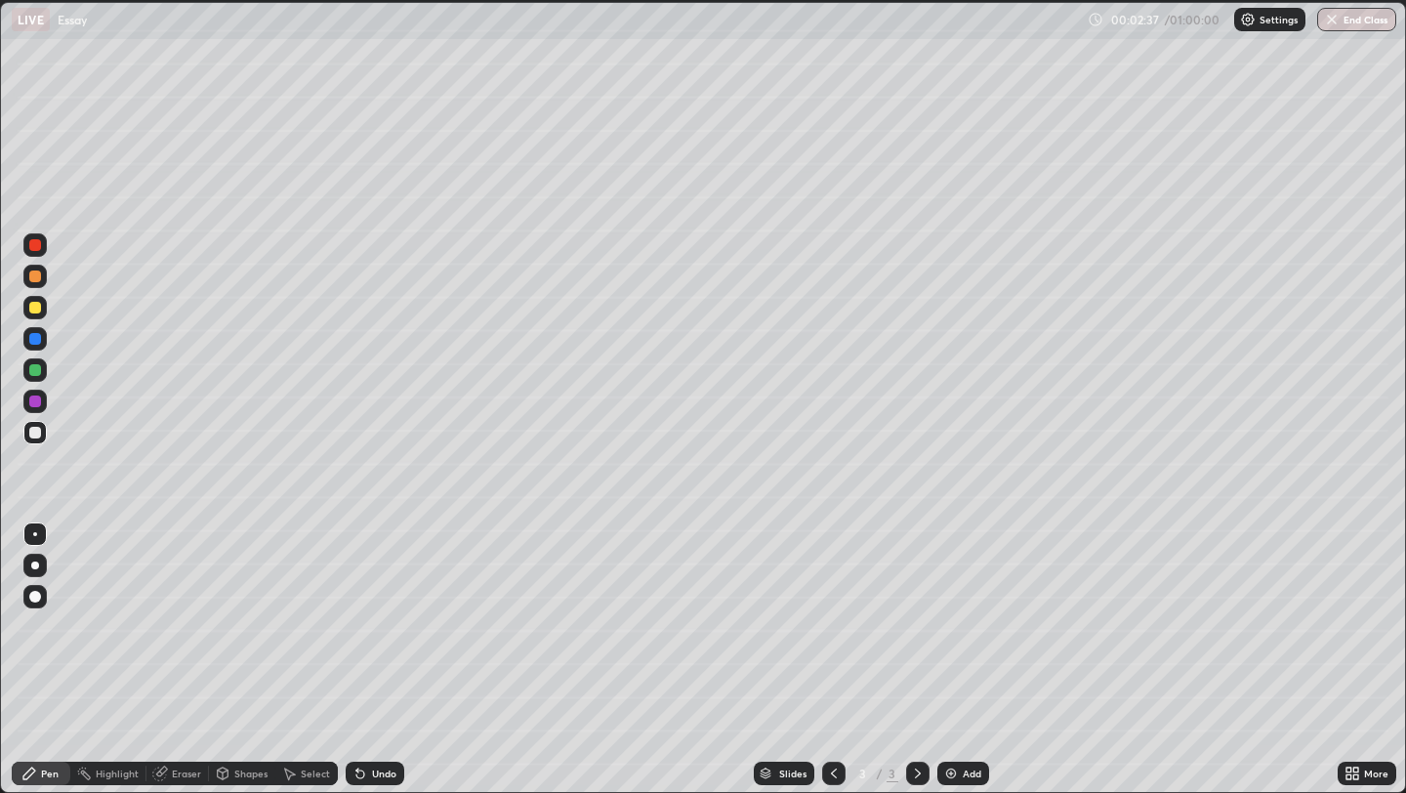
click at [1357, 773] on icon at bounding box center [1356, 770] width 5 height 5
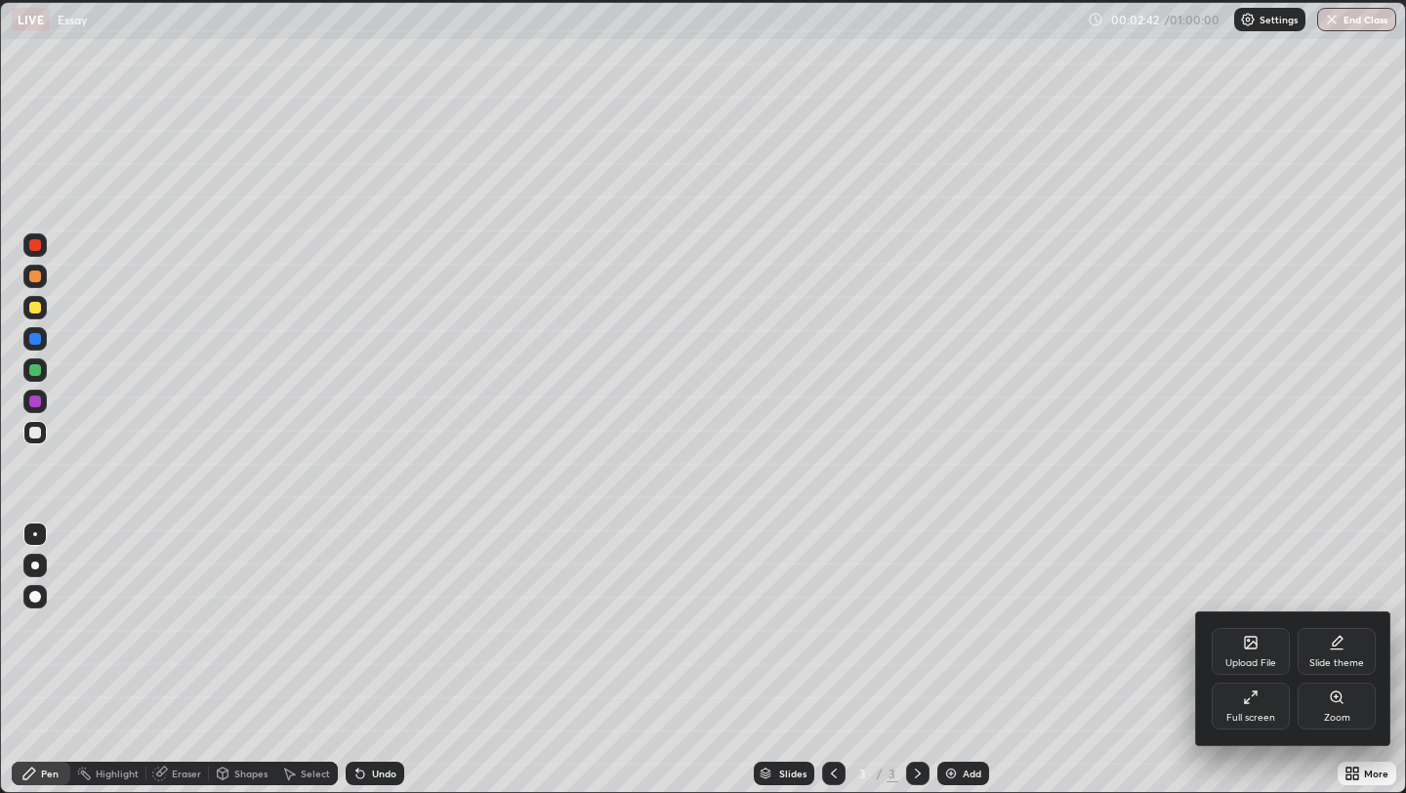
click at [1245, 692] on icon at bounding box center [1251, 698] width 16 height 16
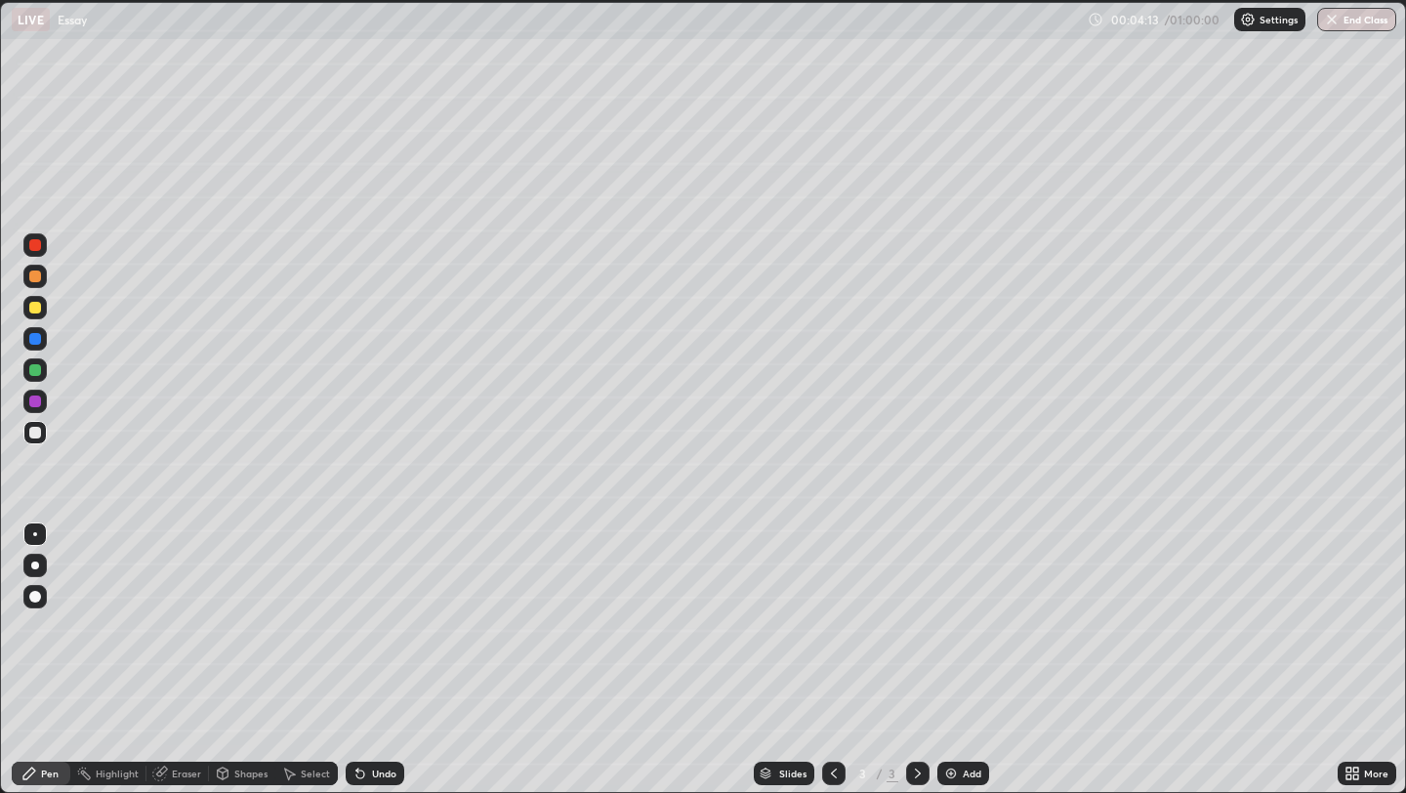
click at [1351, 771] on icon at bounding box center [1349, 770] width 5 height 5
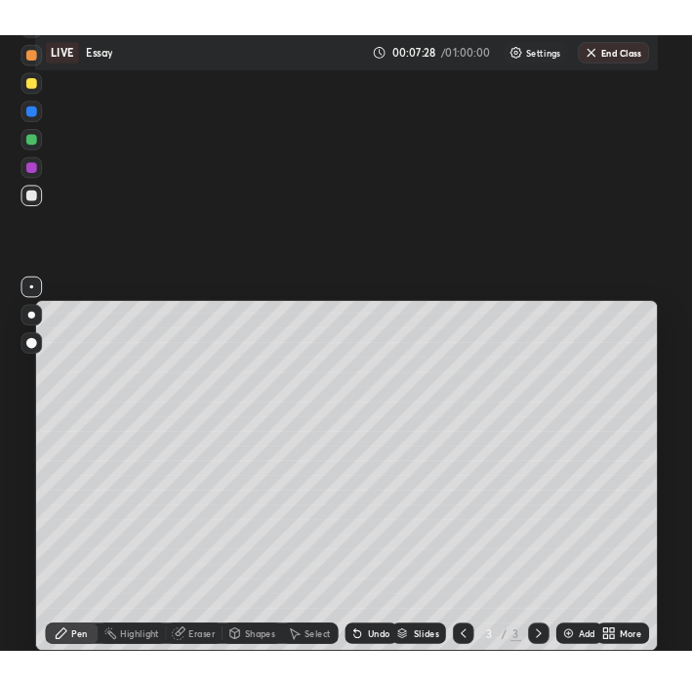
scroll to position [96987, 96980]
